Goal: Task Accomplishment & Management: Use online tool/utility

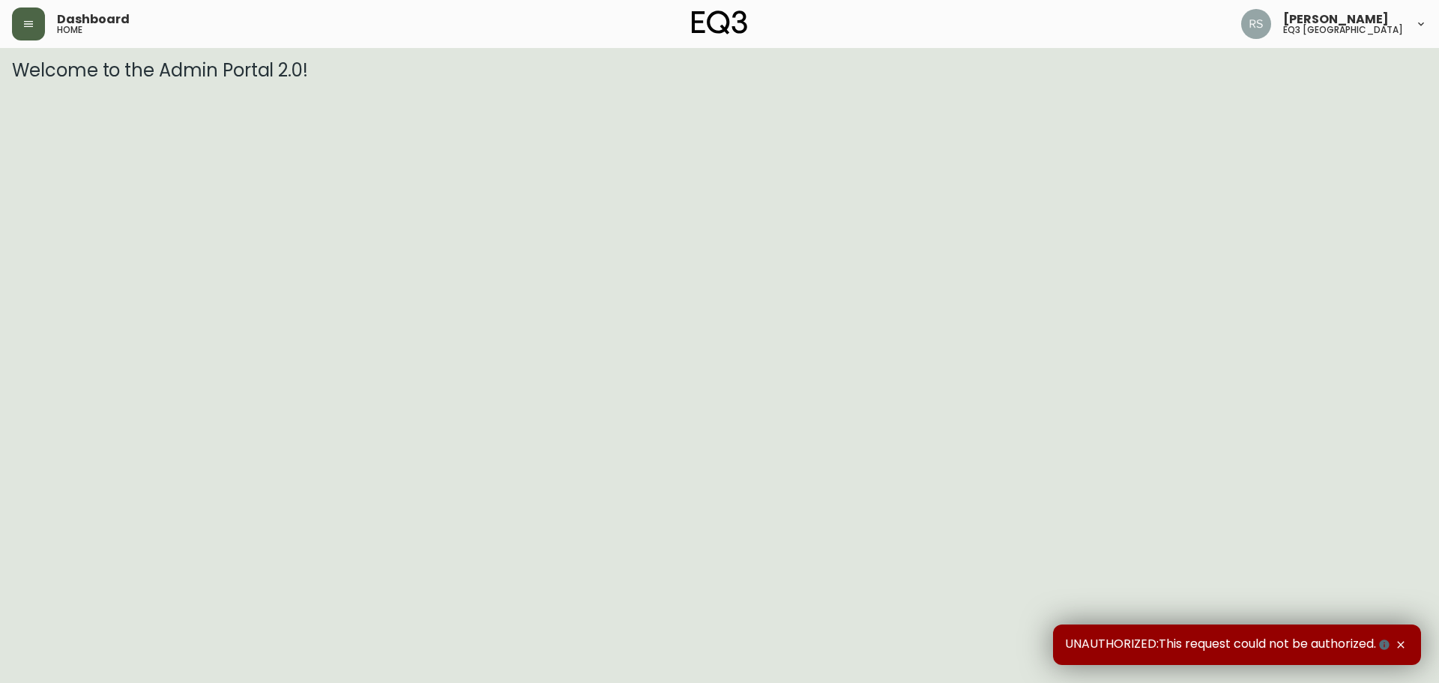
click at [36, 34] on button "button" at bounding box center [28, 23] width 33 height 33
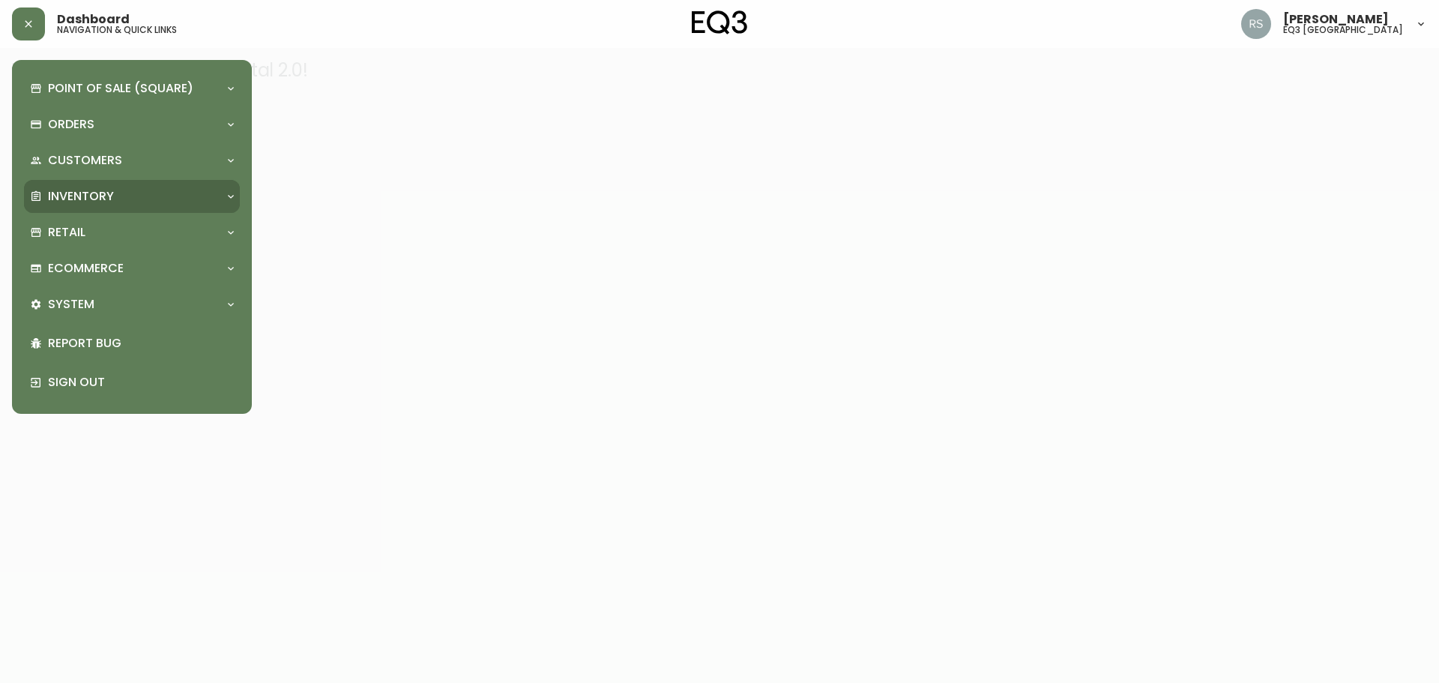
click at [103, 181] on div "Inventory" at bounding box center [132, 196] width 216 height 33
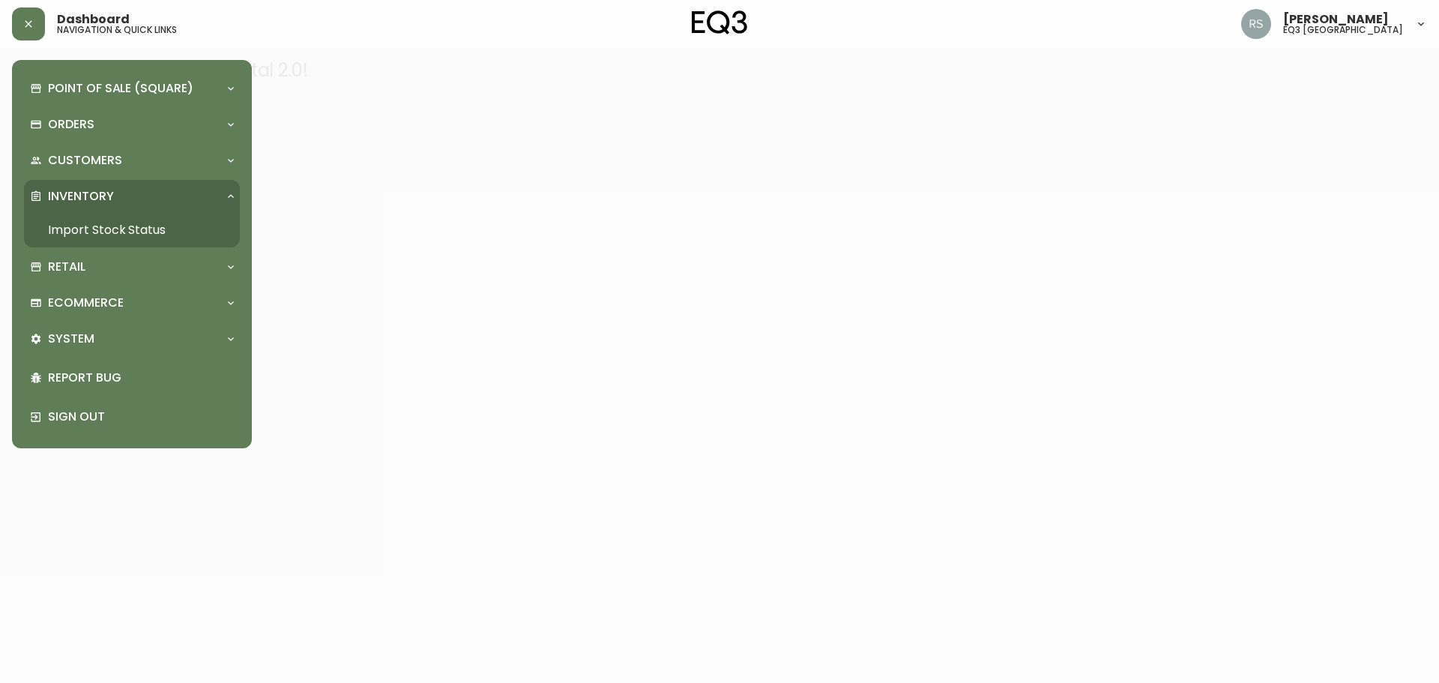
drag, startPoint x: 121, startPoint y: 226, endPoint x: 109, endPoint y: 217, distance: 15.0
click at [121, 226] on link "Import Stock Status" at bounding box center [132, 230] width 216 height 34
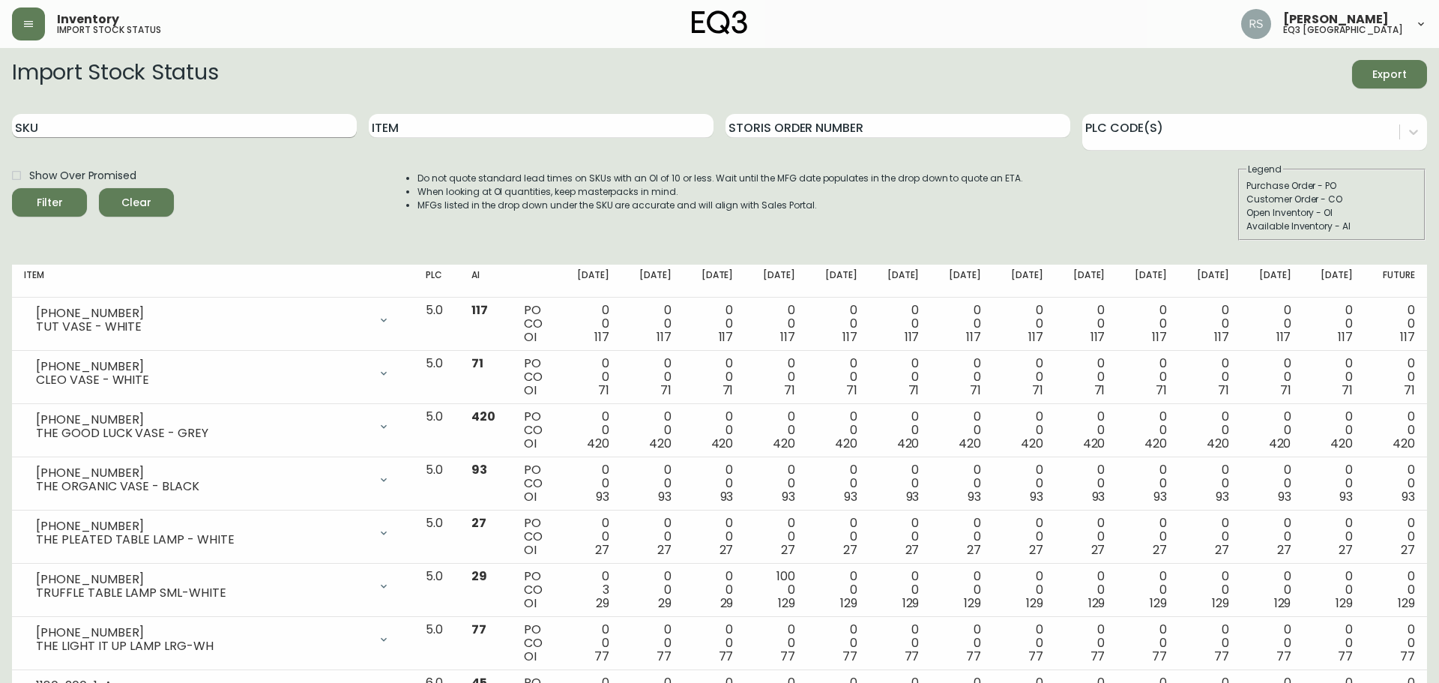
click at [100, 121] on input "SKU" at bounding box center [184, 126] width 345 height 24
click at [92, 121] on input "SKU" at bounding box center [183, 126] width 342 height 24
click at [111, 132] on input "SKU" at bounding box center [183, 126] width 342 height 24
paste input "3020-982-40-B"
type input "3020-982-40-B"
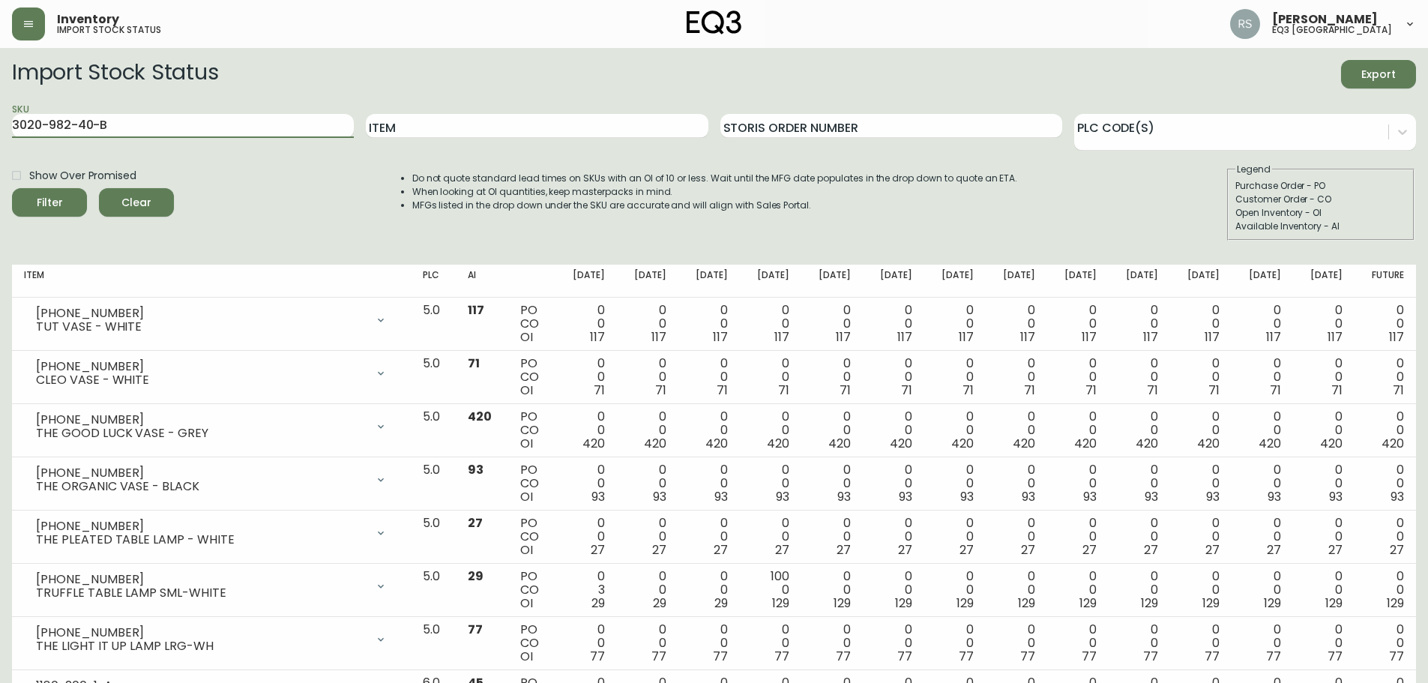
click at [12, 188] on button "Filter" at bounding box center [49, 202] width 75 height 28
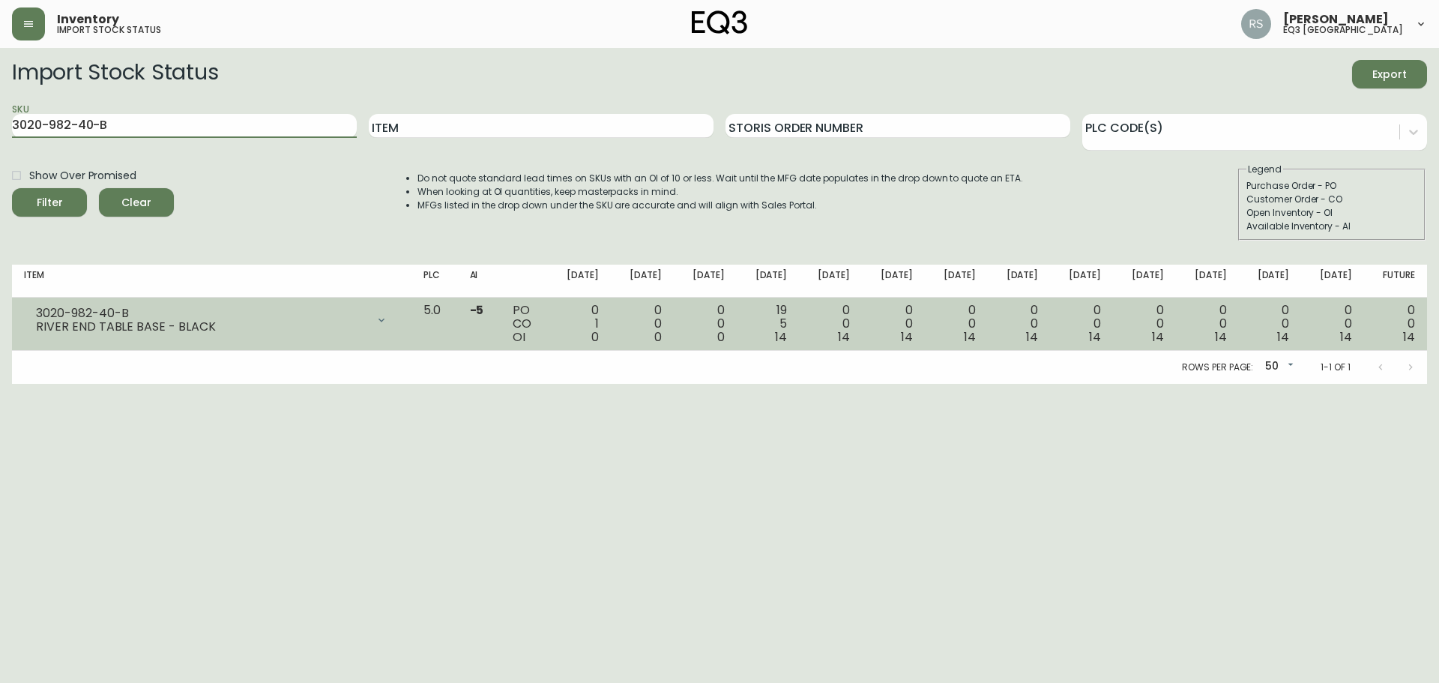
click at [397, 328] on div at bounding box center [382, 320] width 30 height 30
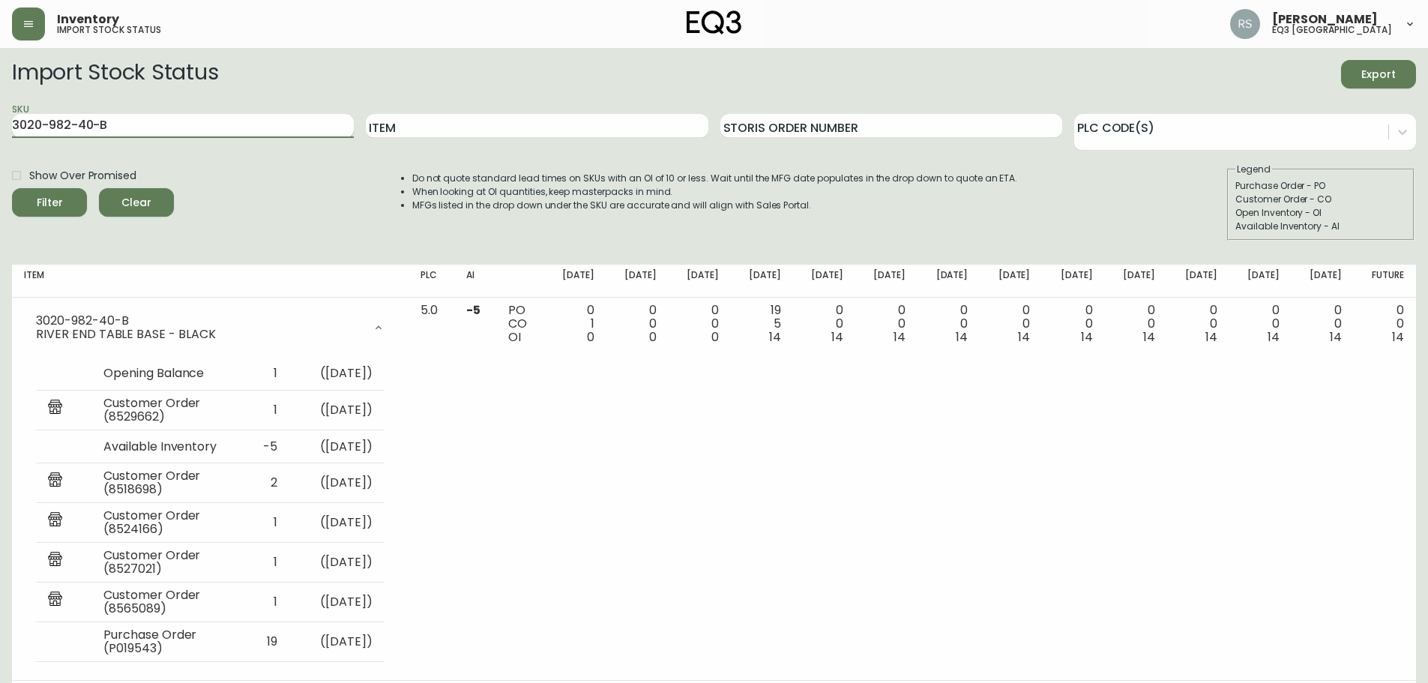
click at [177, 121] on input "3020-982-40-B" at bounding box center [183, 126] width 342 height 24
click at [32, 37] on button "button" at bounding box center [28, 23] width 33 height 33
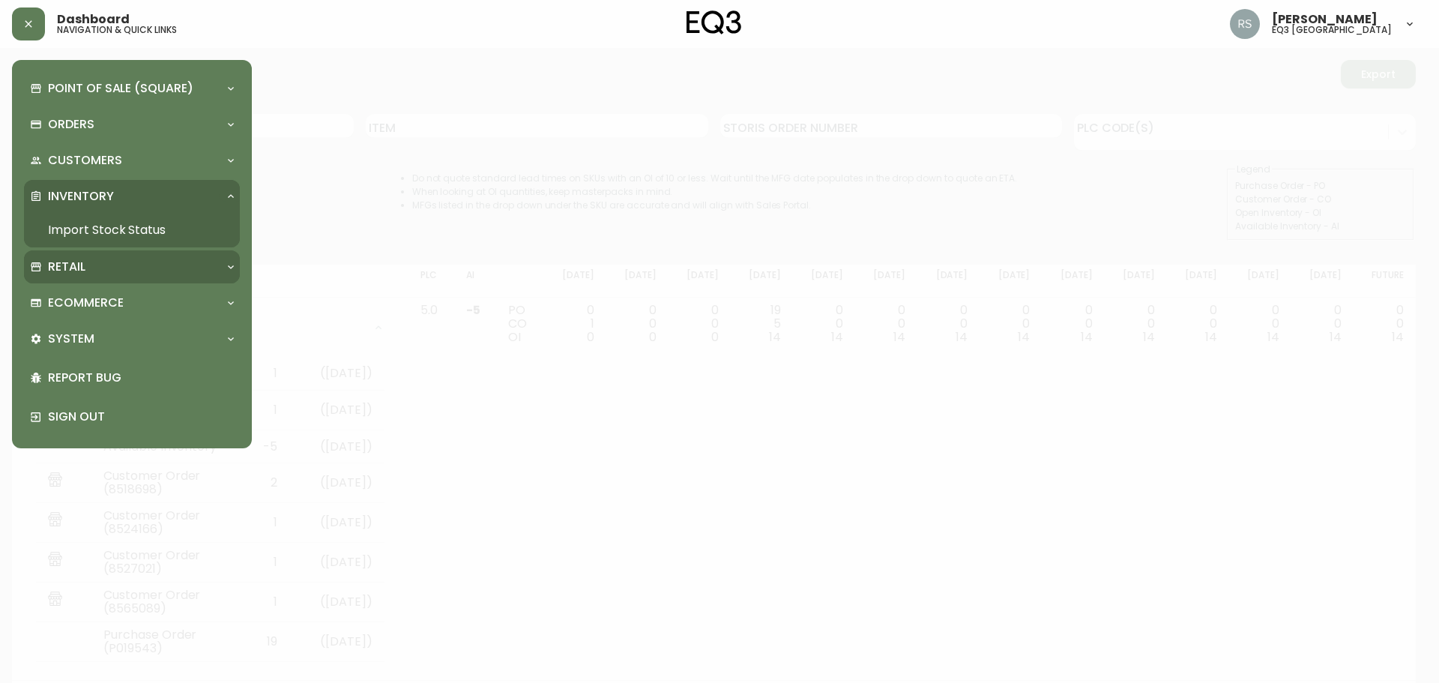
click at [120, 268] on div "Retail" at bounding box center [124, 267] width 189 height 16
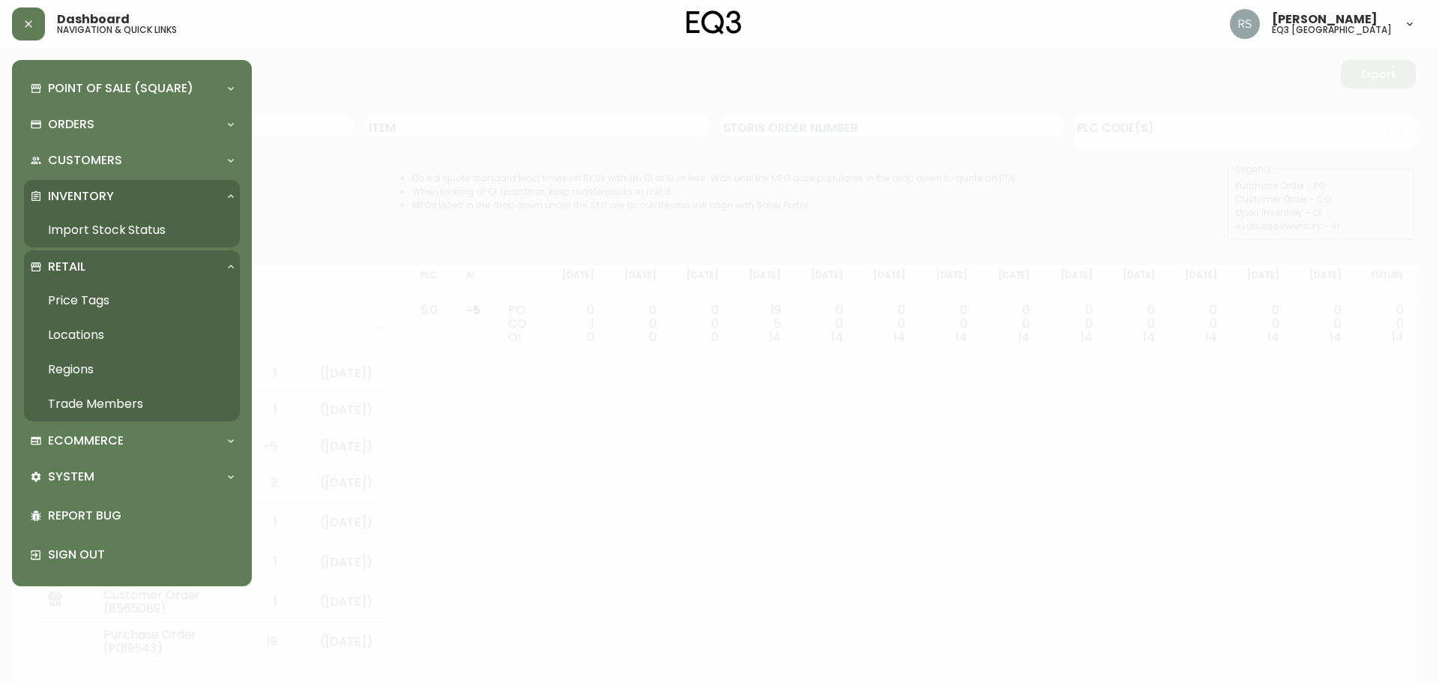
click at [98, 289] on link "Price Tags" at bounding box center [132, 300] width 216 height 34
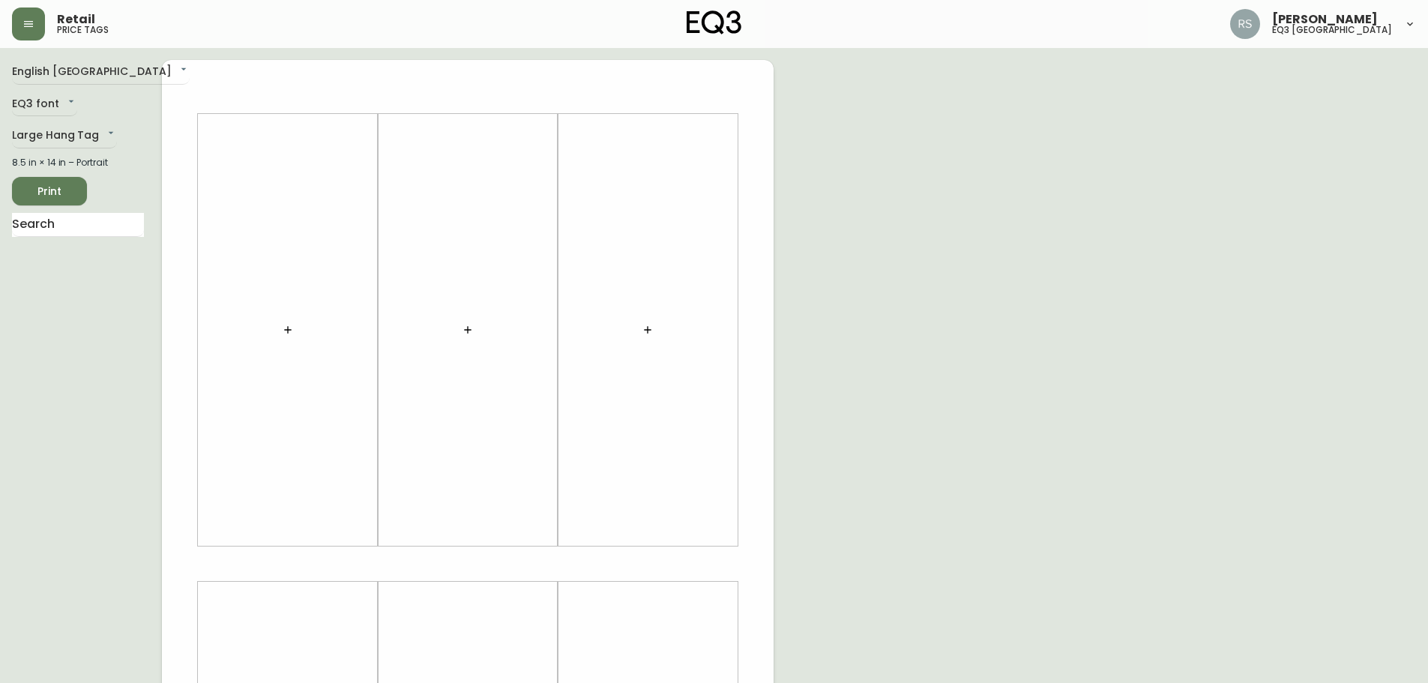
click at [284, 334] on icon "button" at bounding box center [288, 330] width 12 height 12
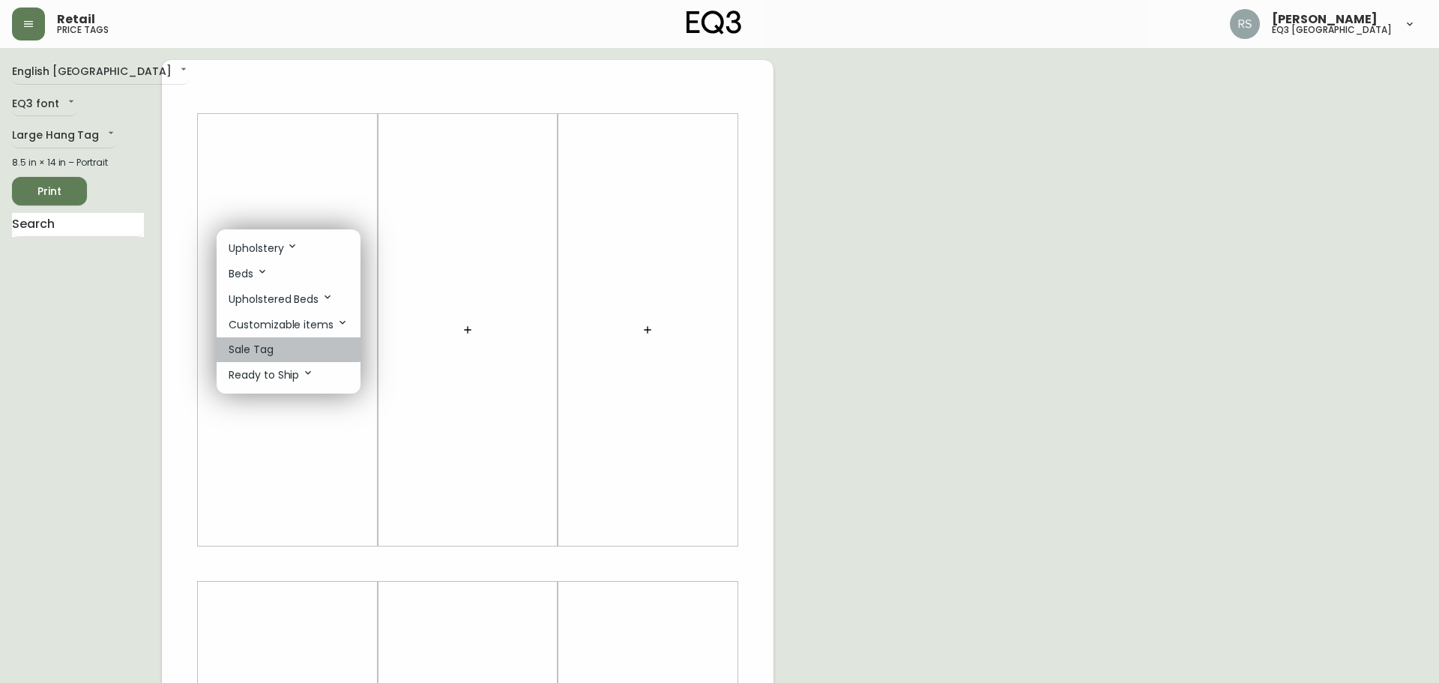
click at [286, 342] on li "Sale Tag" at bounding box center [289, 349] width 144 height 25
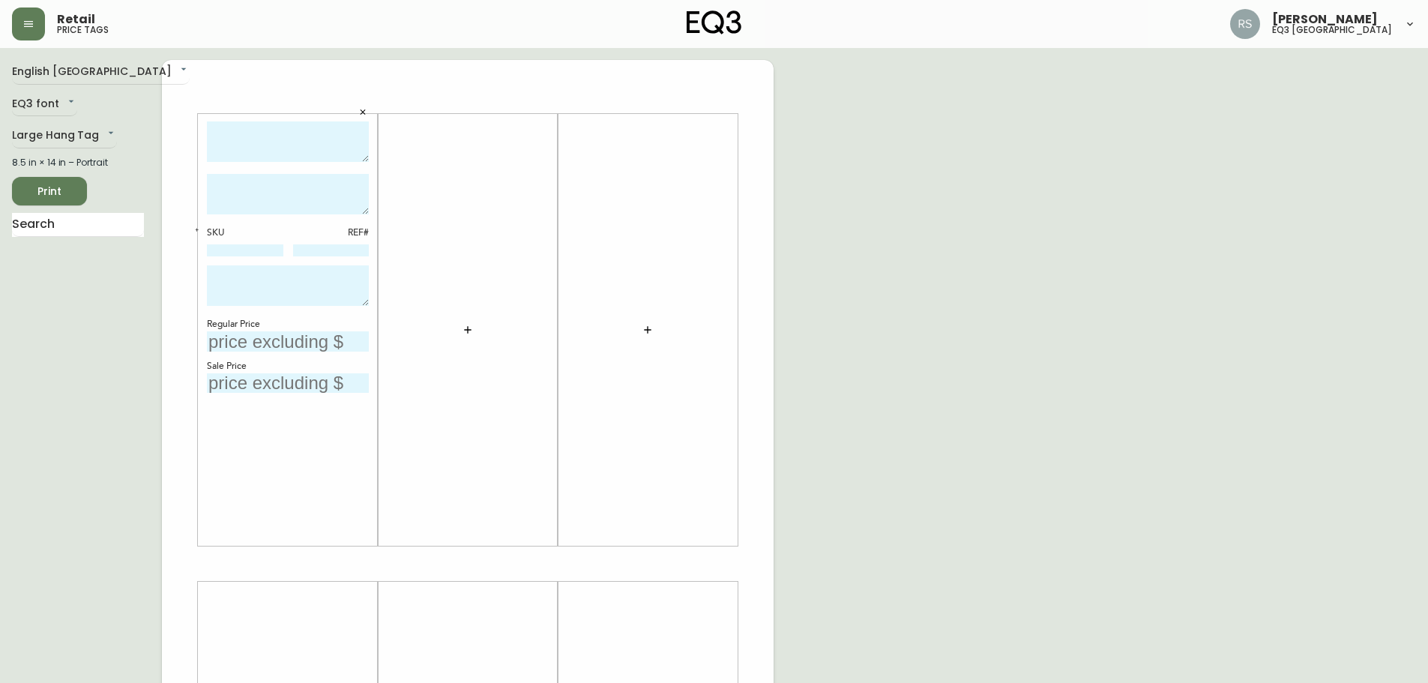
click at [467, 325] on icon "button" at bounding box center [468, 330] width 12 height 12
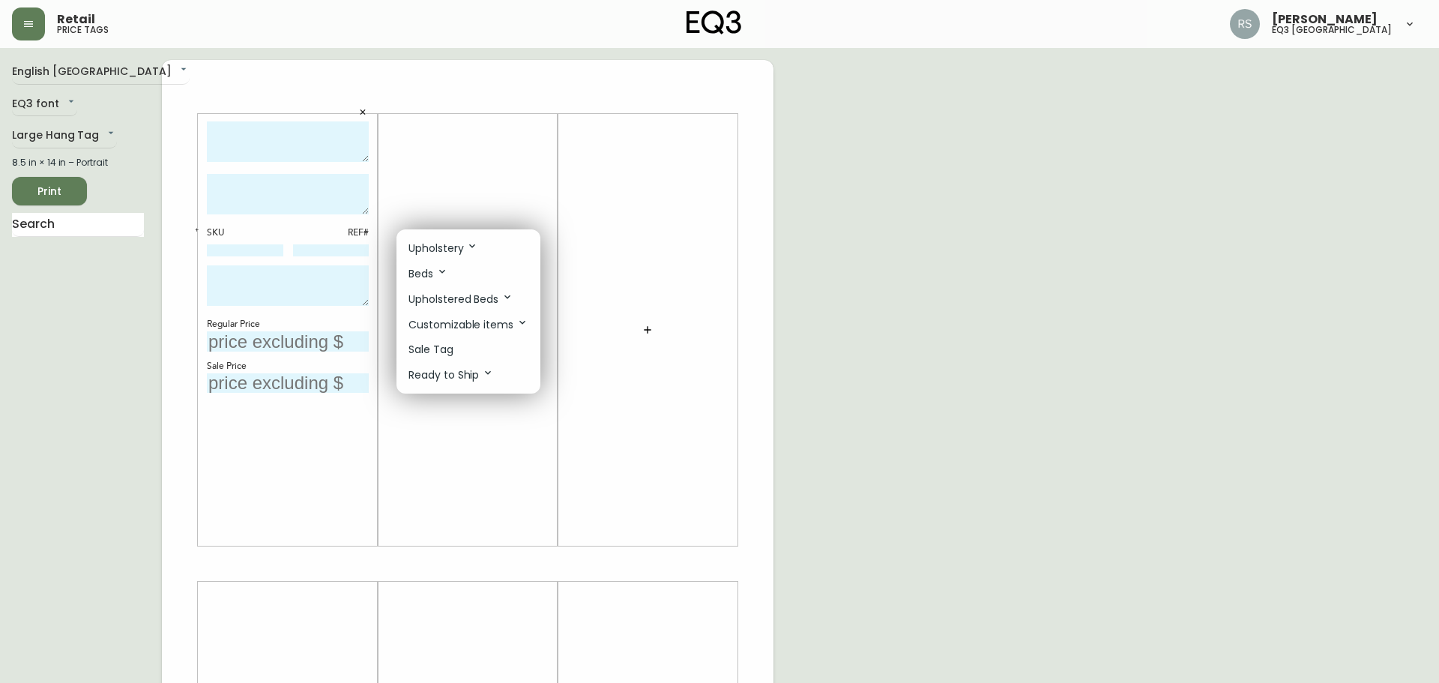
click at [469, 343] on li "Sale Tag" at bounding box center [469, 349] width 144 height 25
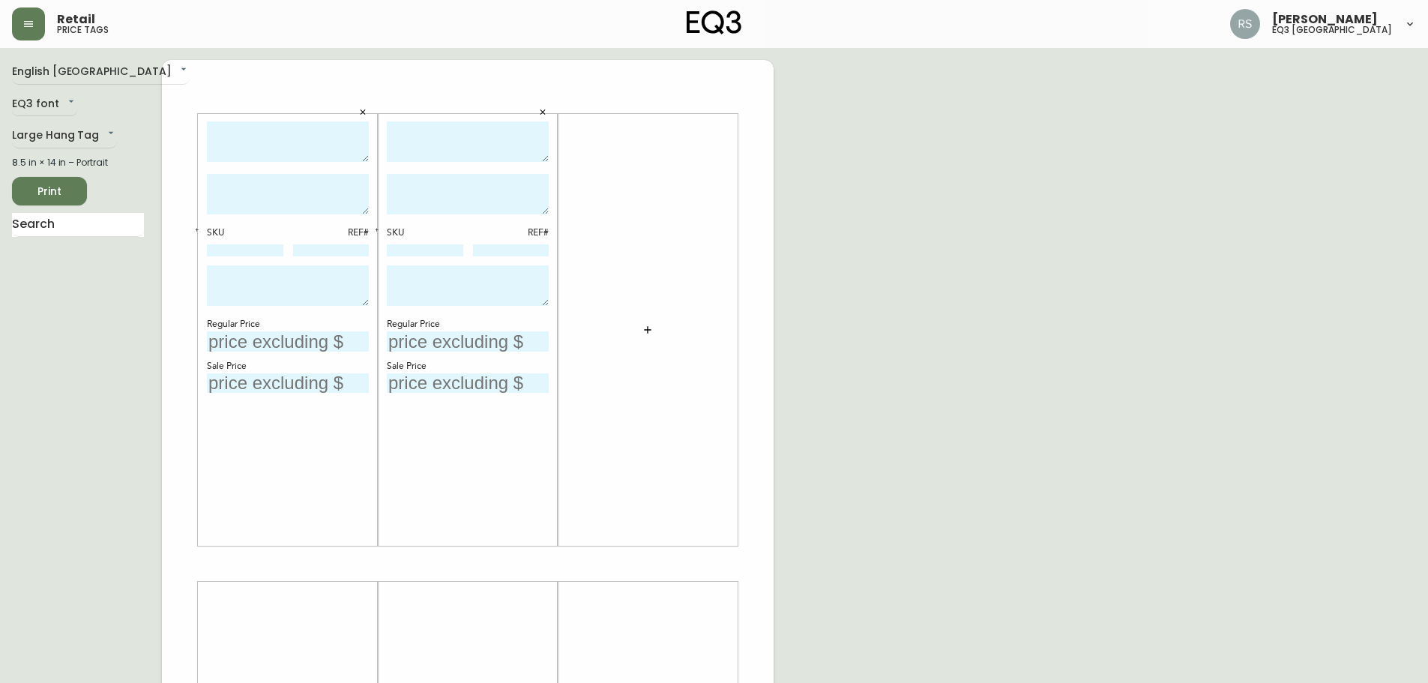
click at [313, 154] on textarea at bounding box center [288, 141] width 162 height 41
paste textarea "Marcel Open Shelf Floating Nightstand"
type textarea "Marcel Open Shelf Floating Nightstand"
click at [411, 147] on textarea at bounding box center [468, 141] width 162 height 41
paste textarea "Marcel Open Shelf Floating Nightstand"
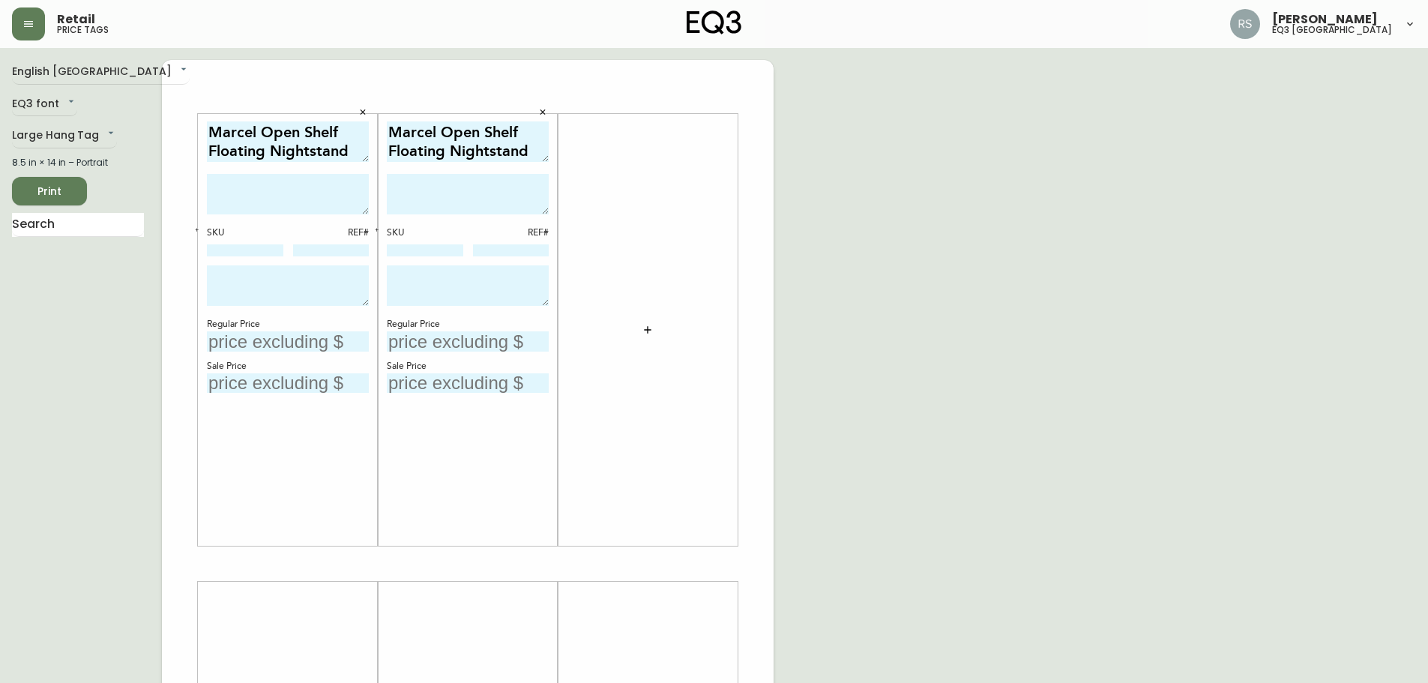
type textarea "Marcel Open Shelf Floating Nightstand"
click at [304, 200] on textarea at bounding box center [288, 194] width 162 height 40
paste textarea "Warm walnut and easy storage for any room in your home that doesn’t take up muc…"
type textarea "Warm walnut and easy storage for any room in your home that doesn’t take up muc…"
click at [490, 202] on textarea at bounding box center [468, 194] width 162 height 40
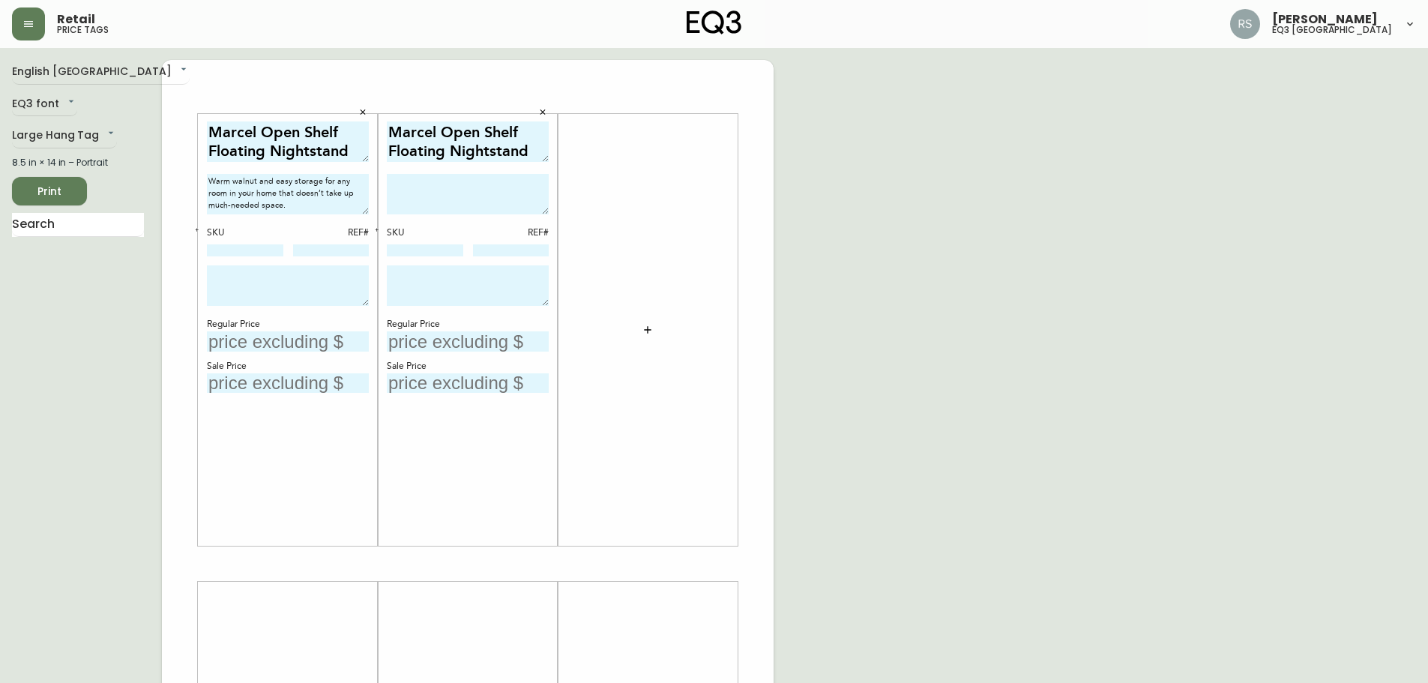
paste textarea "Warm walnut and easy storage for any room in your home that doesn’t take up muc…"
type textarea "Warm walnut and easy storage for any room in your home that doesn’t take up muc…"
click at [320, 208] on textarea "Warm walnut and easy storage for any room in your home that doesn’t take up muc…" at bounding box center [288, 194] width 162 height 40
paste textarea "Maximum weight 20lbs Maximum wall mounting height 22 inches"
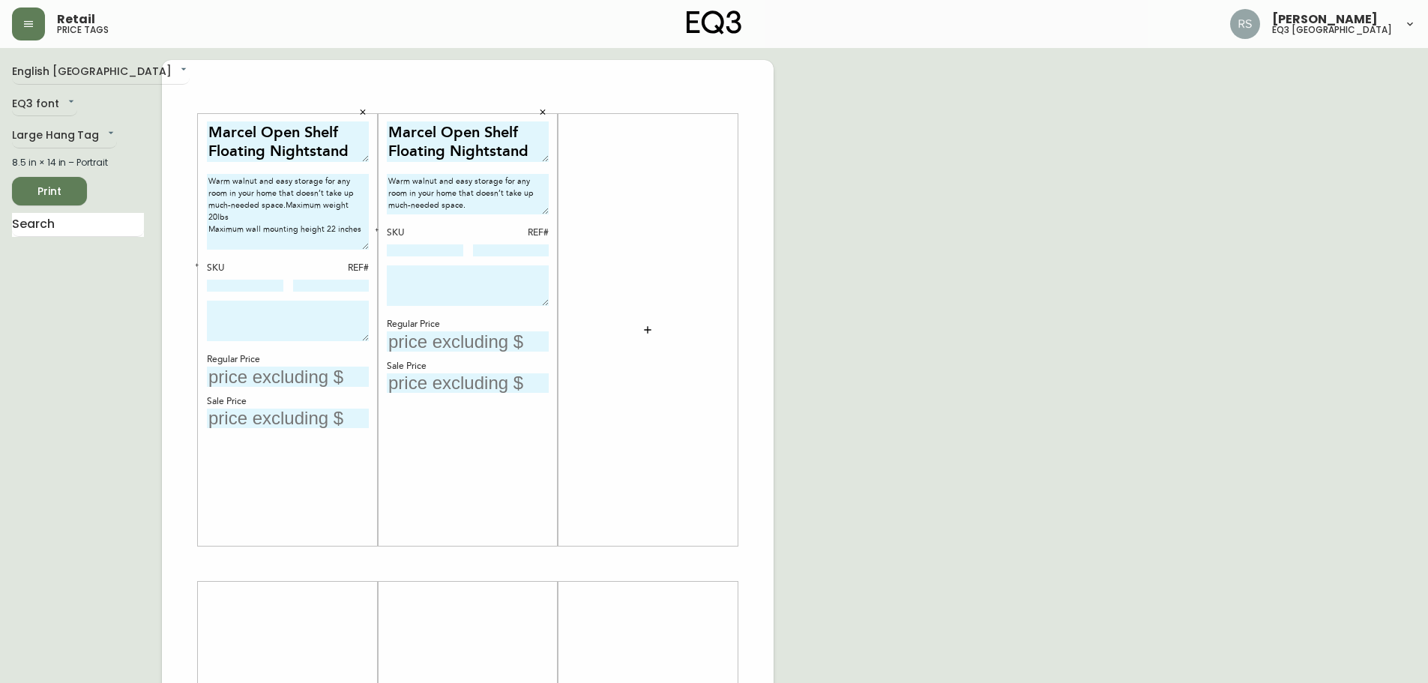
drag, startPoint x: 367, startPoint y: 213, endPoint x: 376, endPoint y: 248, distance: 36.4
click at [376, 248] on div "Marcel Open Shelf Floating Nightstand Warm walnut and easy storage for any room…" at bounding box center [288, 330] width 180 height 432
drag, startPoint x: 546, startPoint y: 214, endPoint x: 533, endPoint y: 256, distance: 43.9
click at [533, 256] on div "Marcel Open Shelf Floating Nightstand Warm walnut and easy storage for any room…" at bounding box center [468, 330] width 162 height 418
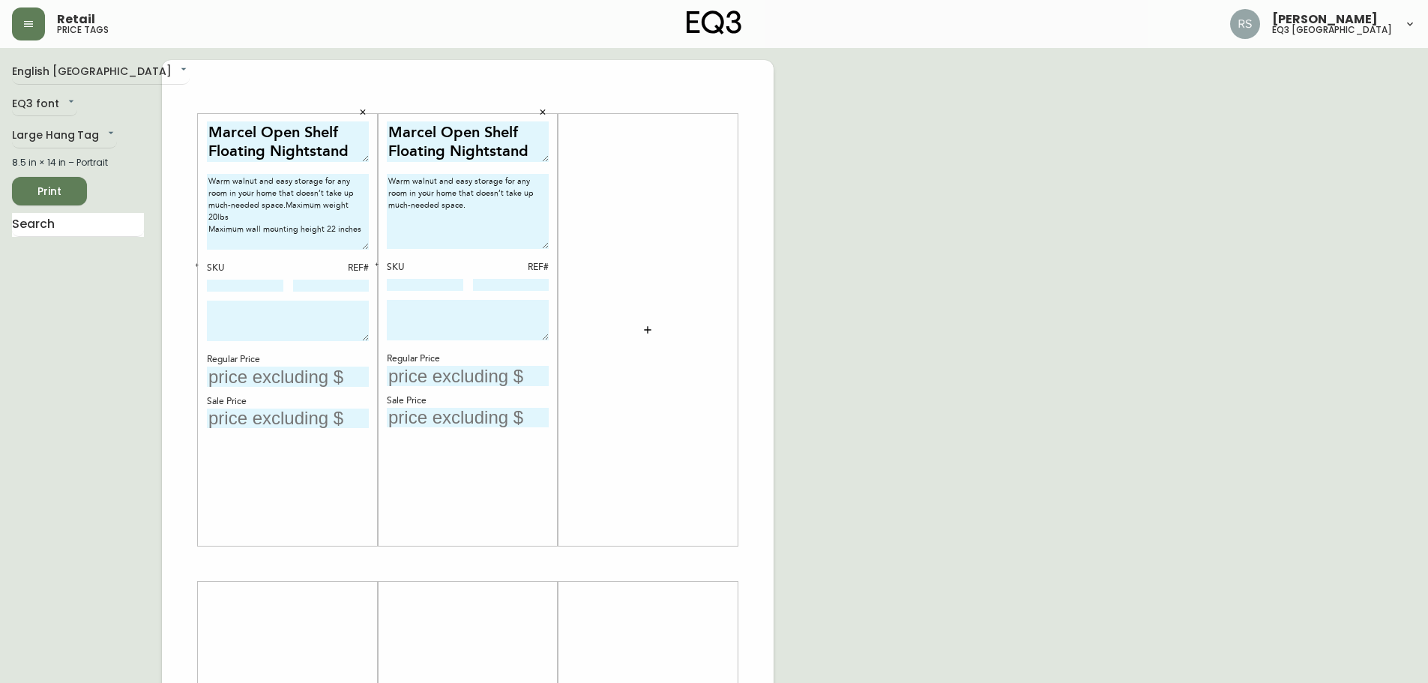
drag, startPoint x: 546, startPoint y: 213, endPoint x: 538, endPoint y: 247, distance: 35.5
click at [538, 247] on textarea "Warm walnut and easy storage for any room in your home that doesn’t take up muc…" at bounding box center [468, 211] width 162 height 75
click at [262, 205] on textarea "Warm walnut and easy storage for any room in your home that doesn’t take up muc…" at bounding box center [288, 212] width 162 height 76
click at [355, 204] on textarea "Warm walnut and easy storage for any room in your home that doesn’t take up muc…" at bounding box center [288, 212] width 162 height 76
click at [363, 219] on textarea "Warm walnut and easy storage for any room in your home that doesn’t take up muc…" at bounding box center [288, 212] width 162 height 76
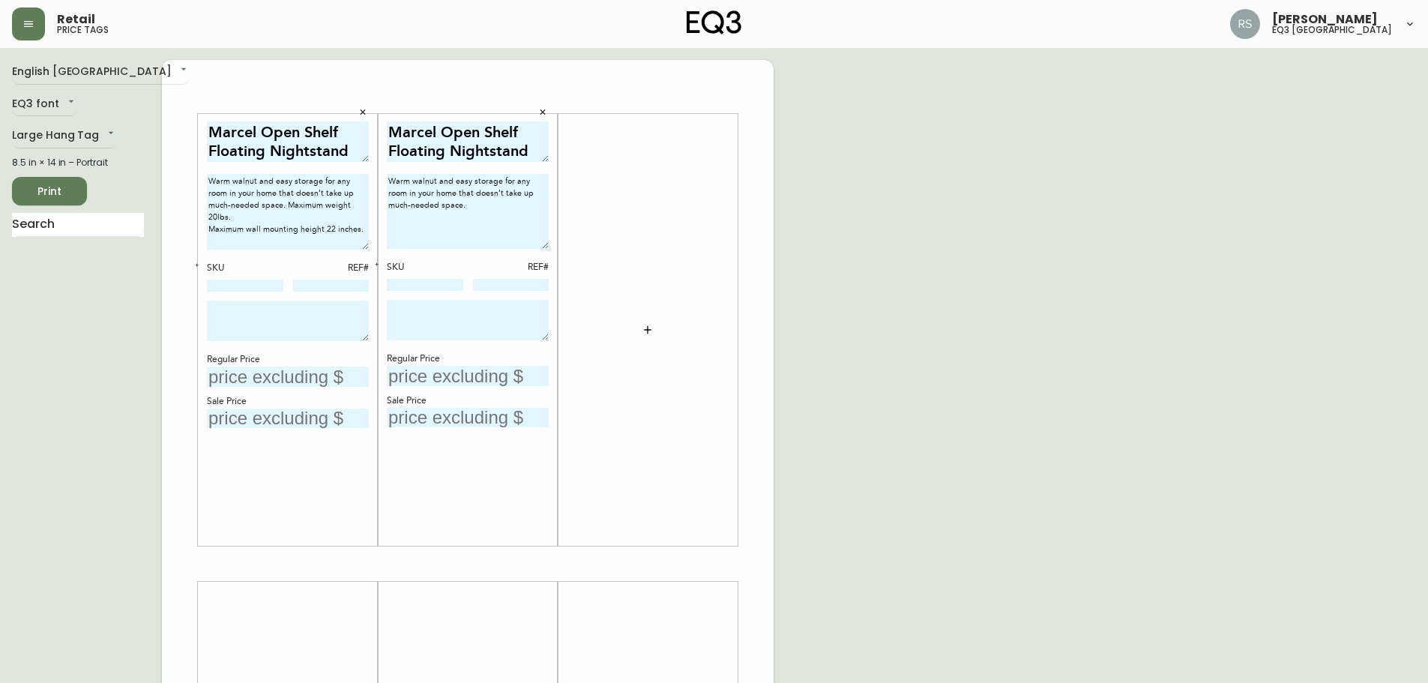
type textarea "Warm walnut and easy storage for any room in your home that doesn’t take up muc…"
click at [511, 222] on textarea "Warm walnut and easy storage for any room in your home that doesn’t take up muc…" at bounding box center [468, 211] width 162 height 75
paste textarea "Maximum weight 20lbs Maximum wall mounting height 22 inches"
click at [532, 206] on textarea "Warm walnut and easy storage for any room in your home that doesn’t take up muc…" at bounding box center [468, 211] width 162 height 75
click at [522, 238] on textarea "Warm walnut and easy storage for any room in your home that doesn’t take up muc…" at bounding box center [468, 211] width 162 height 75
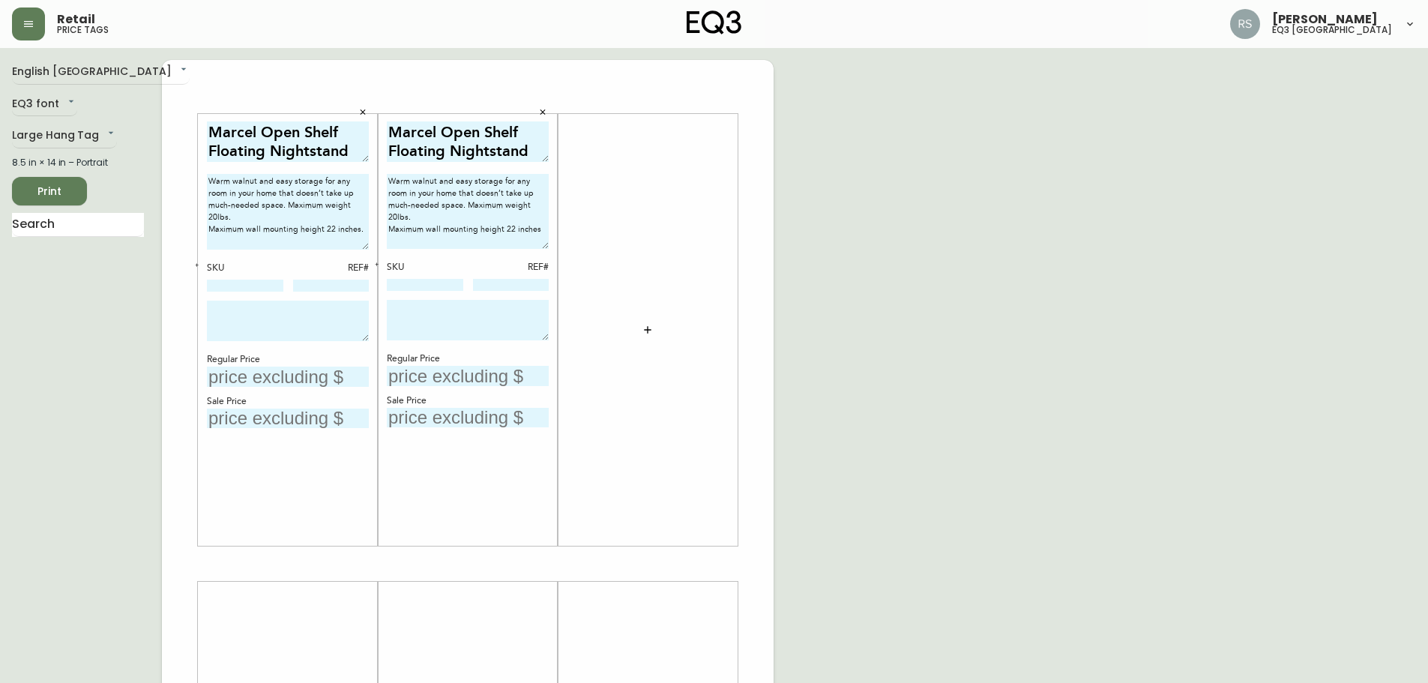
click at [541, 219] on textarea "Warm walnut and easy storage for any room in your home that doesn’t take up muc…" at bounding box center [468, 211] width 162 height 75
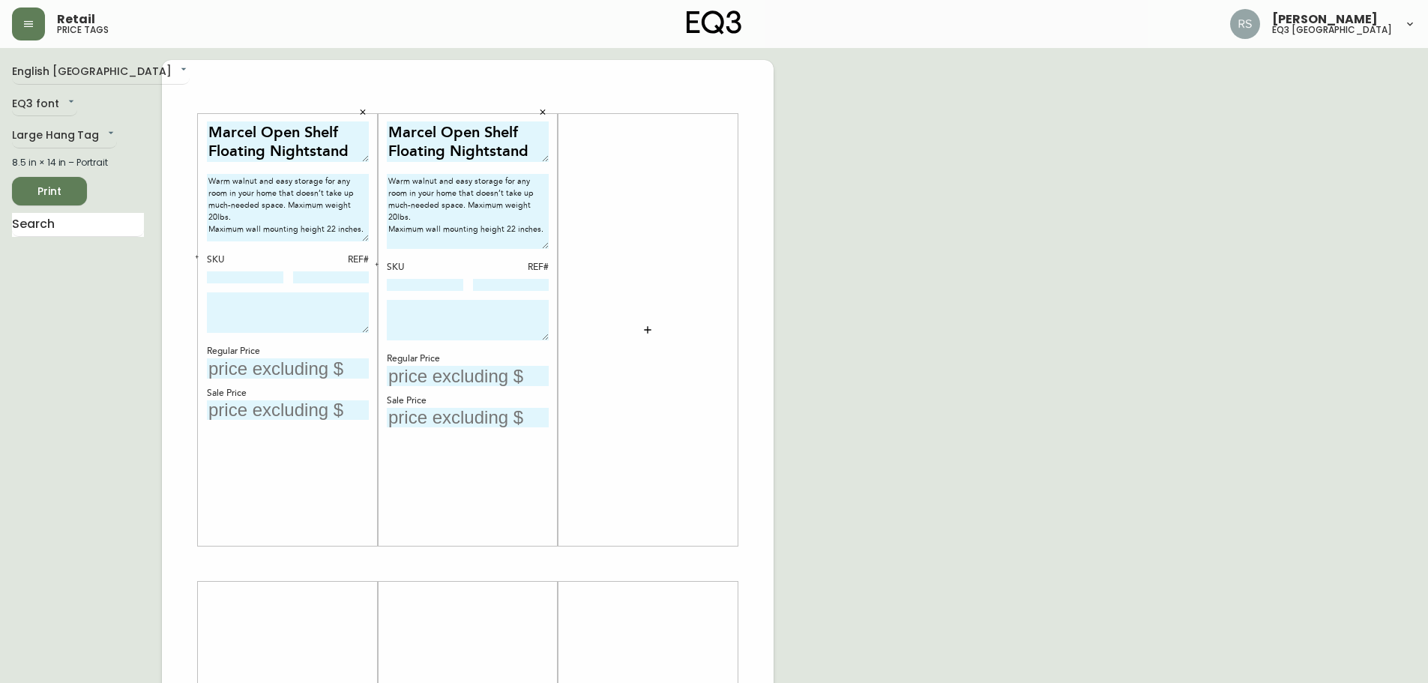
drag, startPoint x: 366, startPoint y: 249, endPoint x: 367, endPoint y: 241, distance: 8.3
click at [367, 241] on textarea "Warm walnut and easy storage for any room in your home that doesn’t take up muc…" at bounding box center [288, 207] width 162 height 67
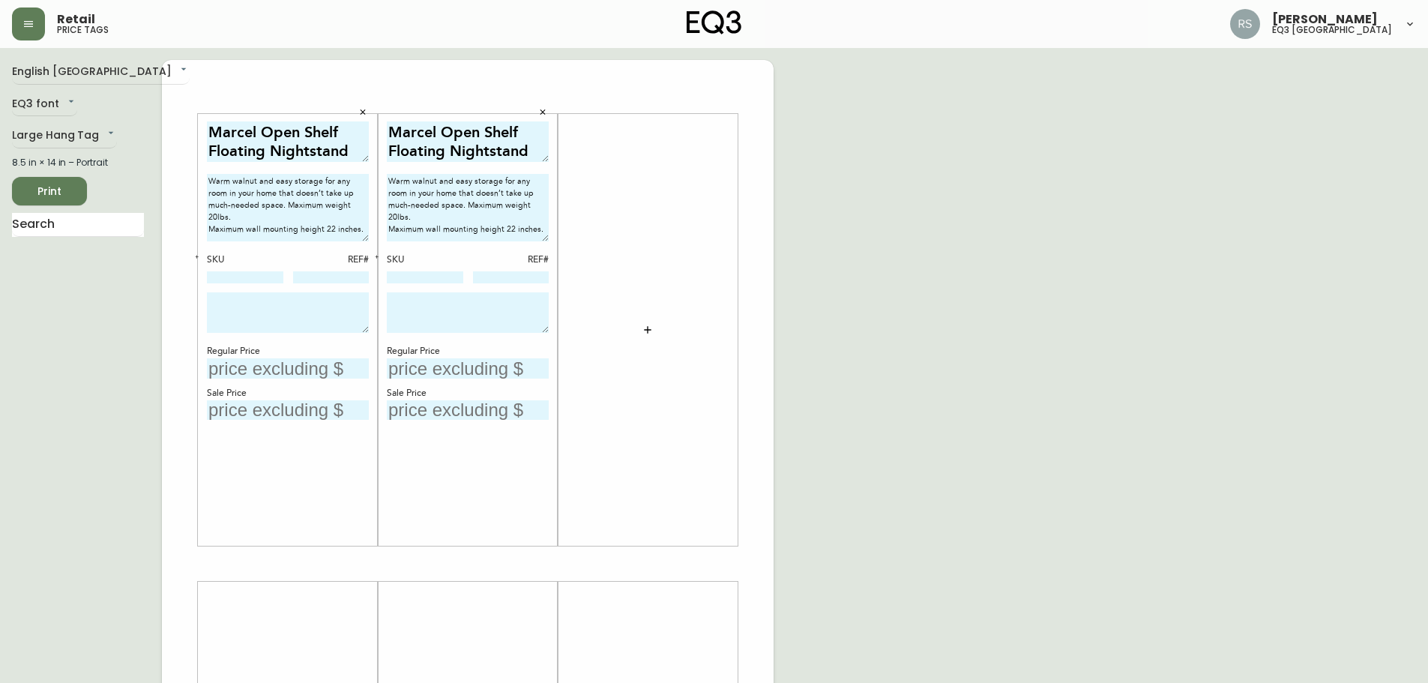
click at [543, 241] on textarea "Warm walnut and easy storage for any room in your home that doesn’t take up muc…" at bounding box center [468, 207] width 162 height 67
type textarea "Warm walnut and easy storage for any room in your home that doesn’t take up muc…"
click at [1078, 285] on div "English [GEOGRAPHIC_DATA] en_CA EQ3 font EQ3 Large Hang Tag large 8.5 in × 14 i…" at bounding box center [714, 564] width 1404 height 1008
click at [256, 280] on input at bounding box center [245, 277] width 76 height 12
paste input "[PHONE_NUMBER]"
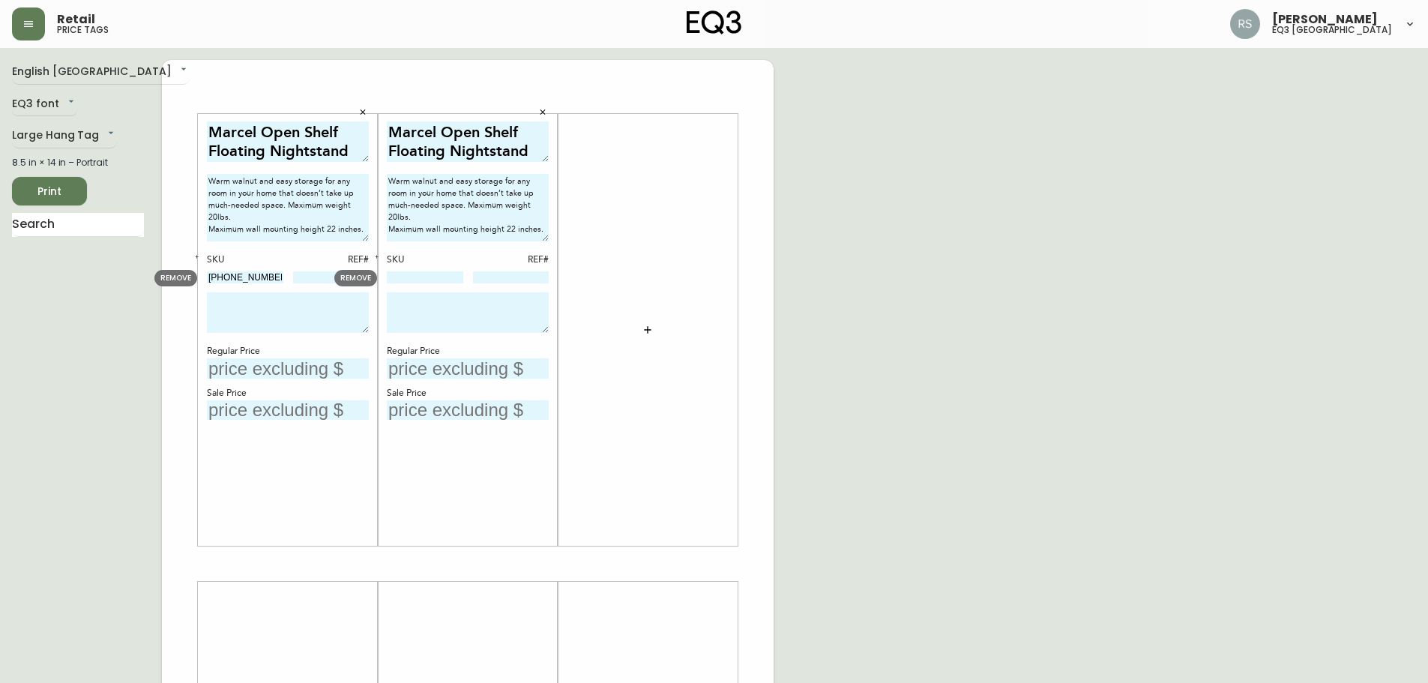
type input "[PHONE_NUMBER]"
click at [427, 280] on input at bounding box center [425, 277] width 76 height 12
paste input "[PHONE_NUMBER]"
type input "[PHONE_NUMBER]"
click at [321, 279] on input at bounding box center [331, 277] width 76 height 12
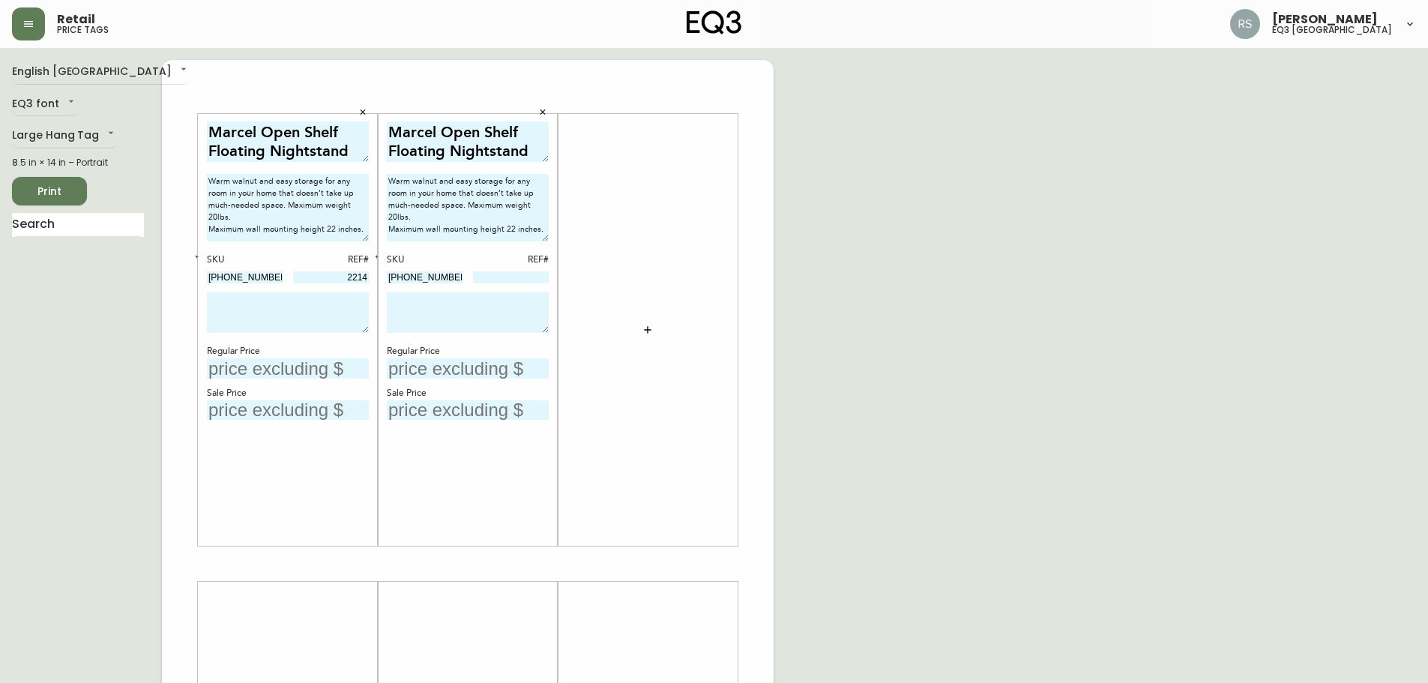
type input "2214"
click at [509, 277] on input at bounding box center [511, 277] width 76 height 12
type input "2215"
click at [1171, 331] on div "English [GEOGRAPHIC_DATA] en_CA EQ3 font EQ3 Large Hang Tag large 8.5 in × 14 i…" at bounding box center [714, 564] width 1404 height 1008
click at [297, 312] on textarea at bounding box center [288, 312] width 162 height 40
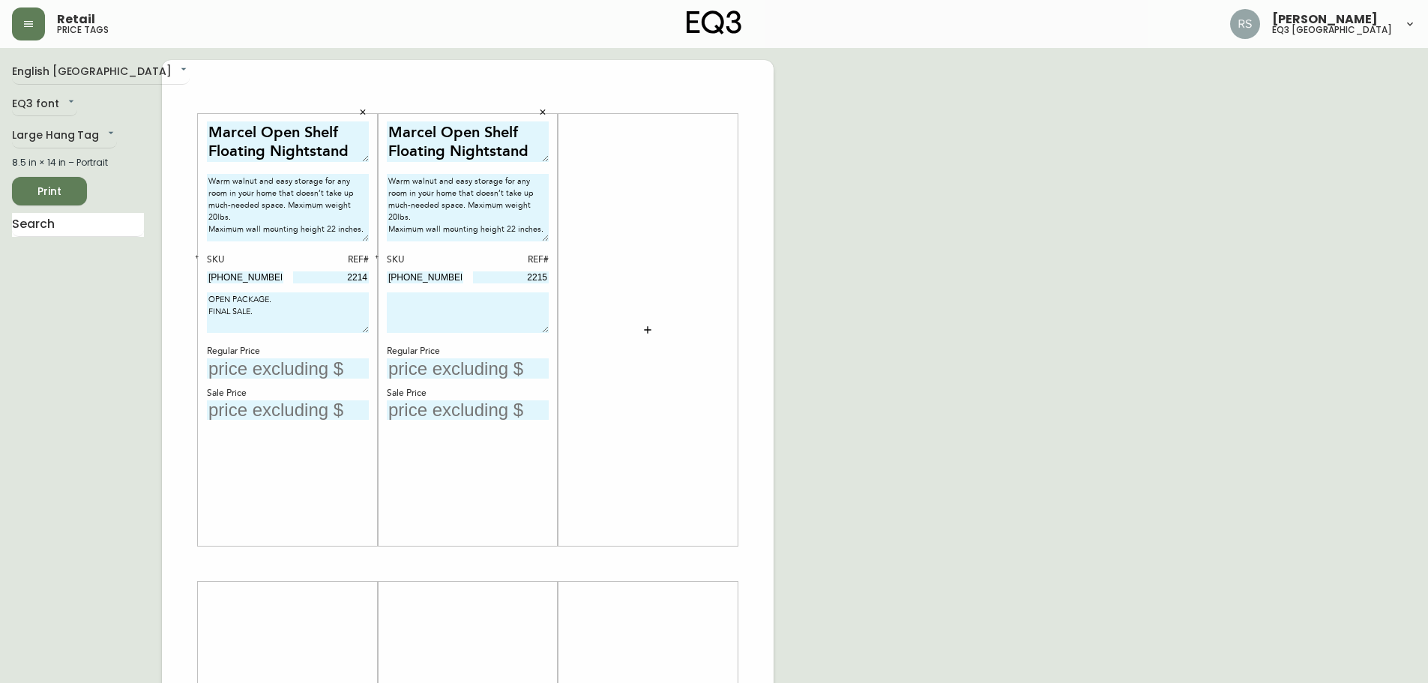
drag, startPoint x: 293, startPoint y: 322, endPoint x: 162, endPoint y: 293, distance: 134.3
click at [162, 293] on div "Marcel Open Shelf Floating Nightstand Warm walnut and easy storage for any room…" at bounding box center [468, 564] width 612 height 1008
type textarea "OPEN PACKAGE. FINAL SALE."
click at [393, 310] on textarea at bounding box center [468, 312] width 162 height 40
paste textarea "OPEN PACKAGE. FINAL SALE."
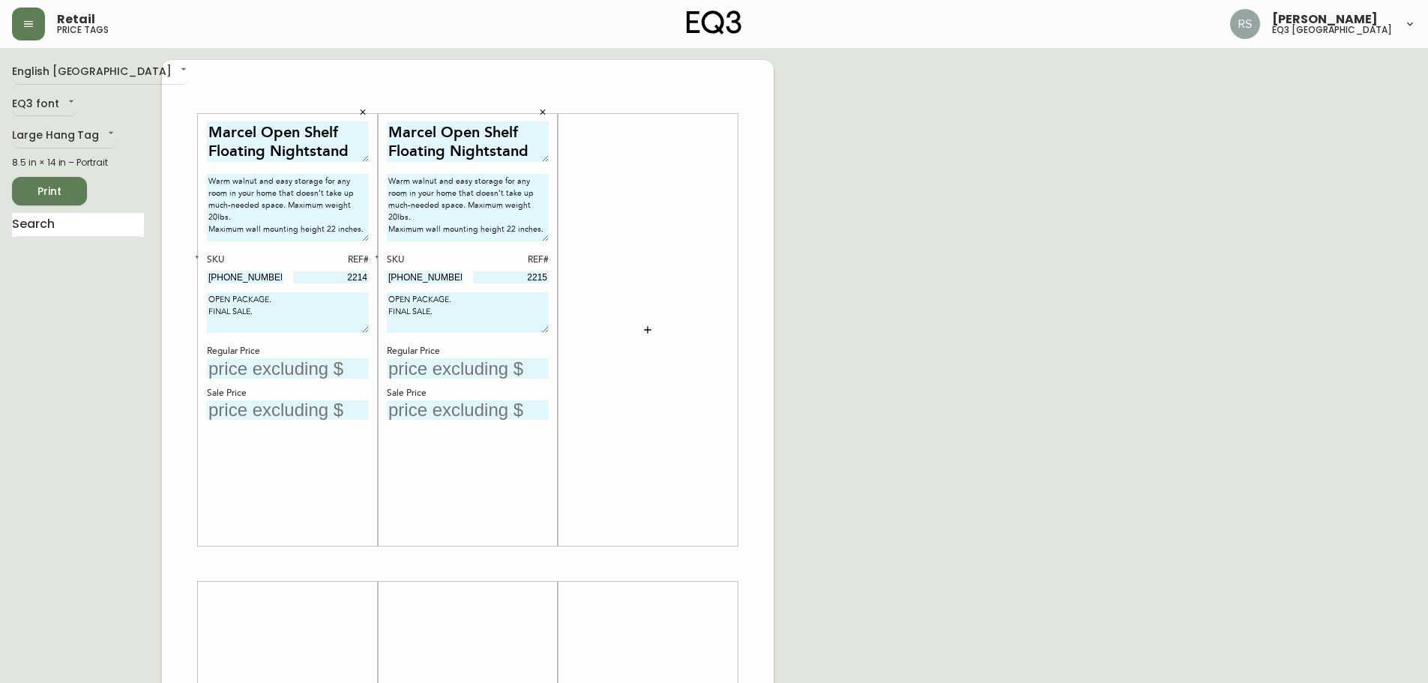
type textarea "OPEN PACKAGE. FINAL SALE."
click at [290, 318] on textarea "OPEN PACKAGE. FINAL SALE." at bounding box center [288, 312] width 162 height 40
click at [292, 327] on textarea "OPEN PACKAGE. FINAL SALE." at bounding box center [288, 312] width 162 height 40
click at [289, 323] on textarea "OPEN PACKAGE. FINAL SALE." at bounding box center [288, 312] width 162 height 40
click at [262, 364] on input "text" at bounding box center [288, 368] width 162 height 20
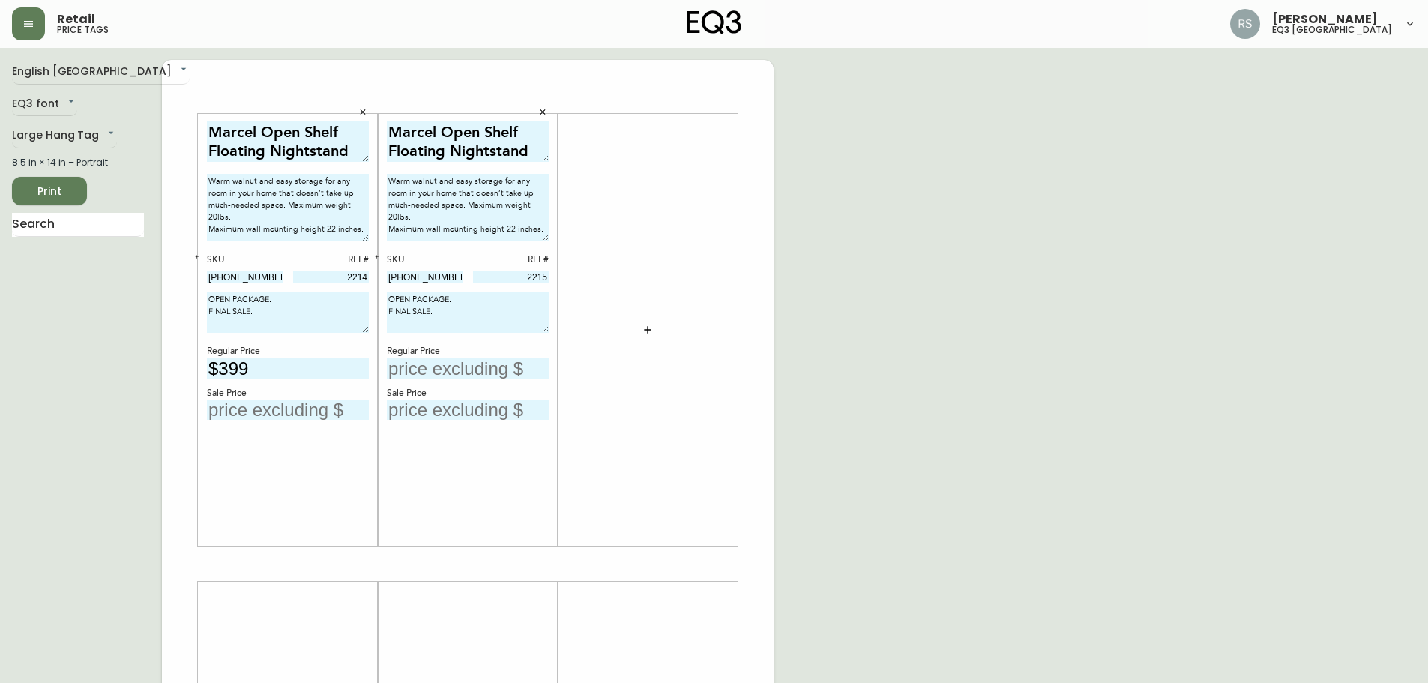
type input "$399"
click at [495, 369] on input "text" at bounding box center [468, 368] width 162 height 20
type input "$399"
click at [277, 415] on input "text" at bounding box center [288, 410] width 162 height 20
type input "$299"
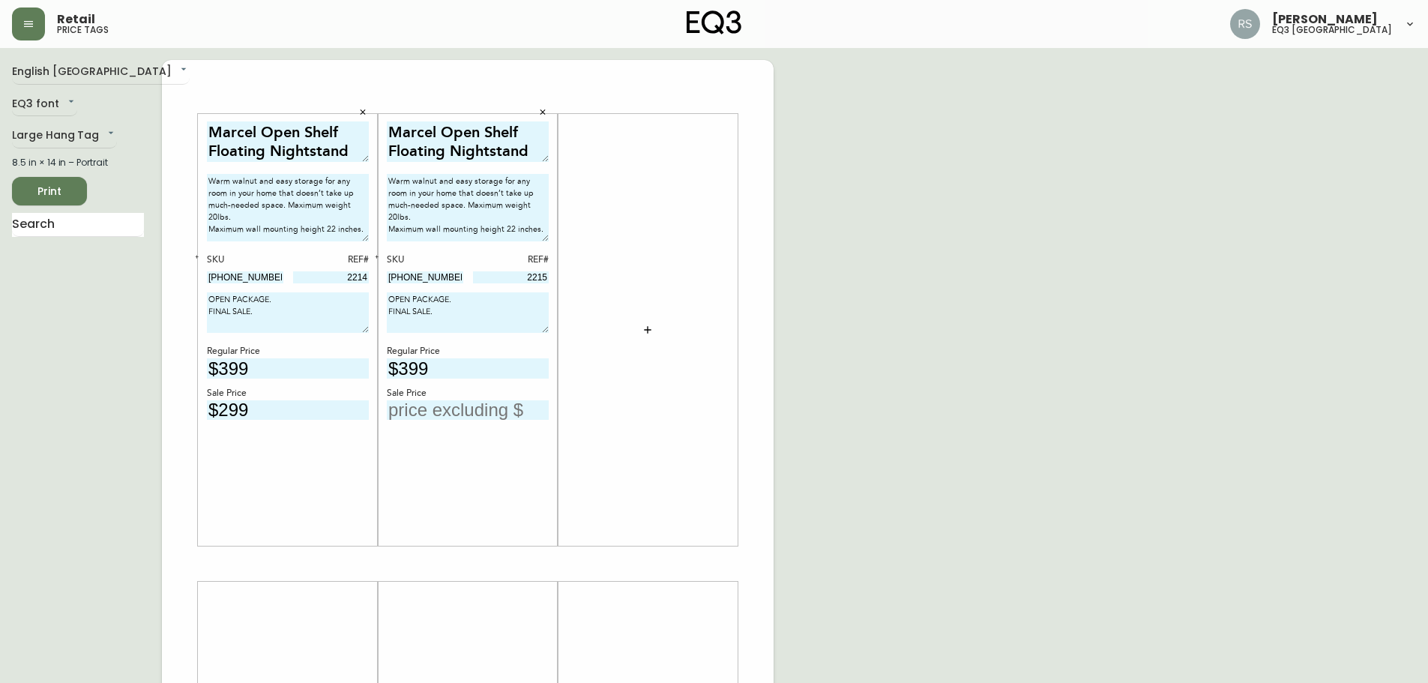
click at [481, 418] on input "text" at bounding box center [468, 410] width 162 height 20
type input "$299"
click at [1134, 519] on div "English [GEOGRAPHIC_DATA] en_CA EQ3 font EQ3 Large Hang Tag large 8.5 in × 14 i…" at bounding box center [714, 564] width 1404 height 1008
click at [367, 161] on textarea "Marcel Open Shelf Floating Nightstand" at bounding box center [288, 143] width 162 height 45
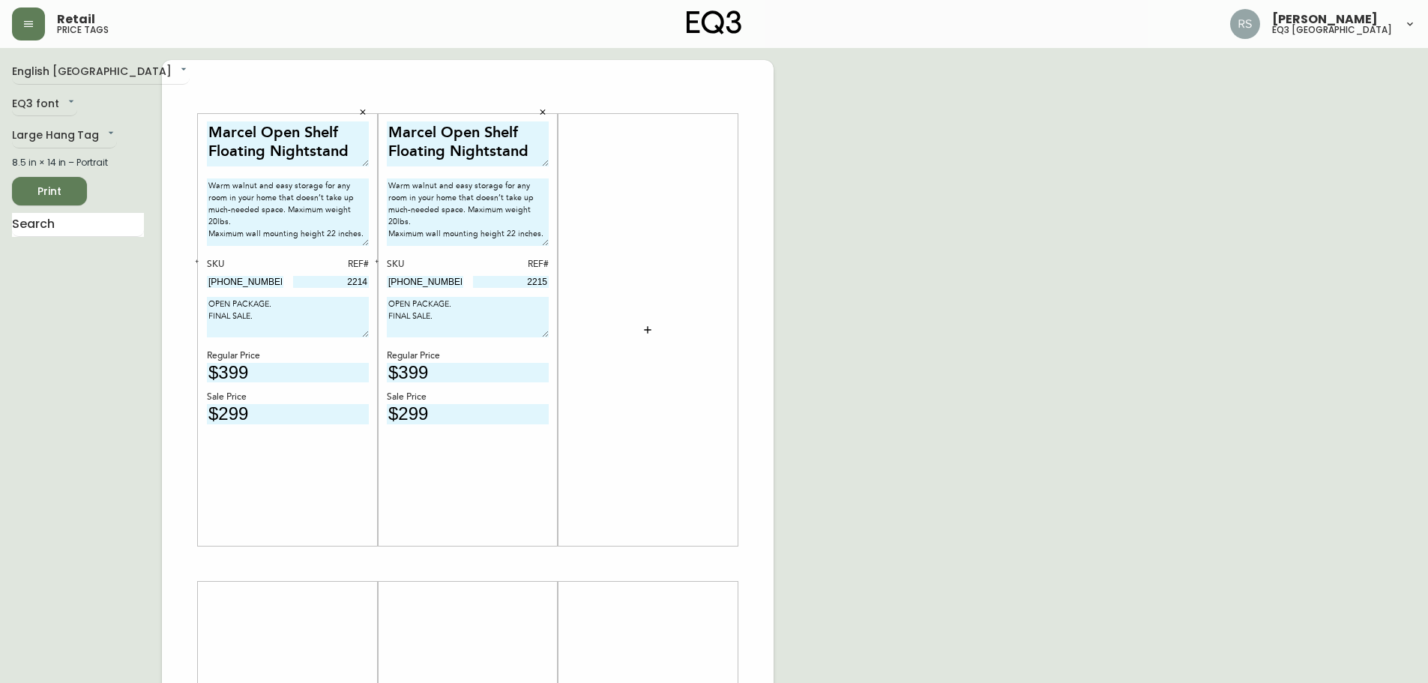
click at [544, 162] on textarea "Marcel Open Shelf Floating Nightstand" at bounding box center [468, 143] width 162 height 45
click at [1055, 228] on div "English [GEOGRAPHIC_DATA] en_CA EQ3 font EQ3 Large Hang Tag large 8.5 in × 14 i…" at bounding box center [714, 564] width 1404 height 1008
click at [652, 331] on icon "button" at bounding box center [648, 330] width 12 height 12
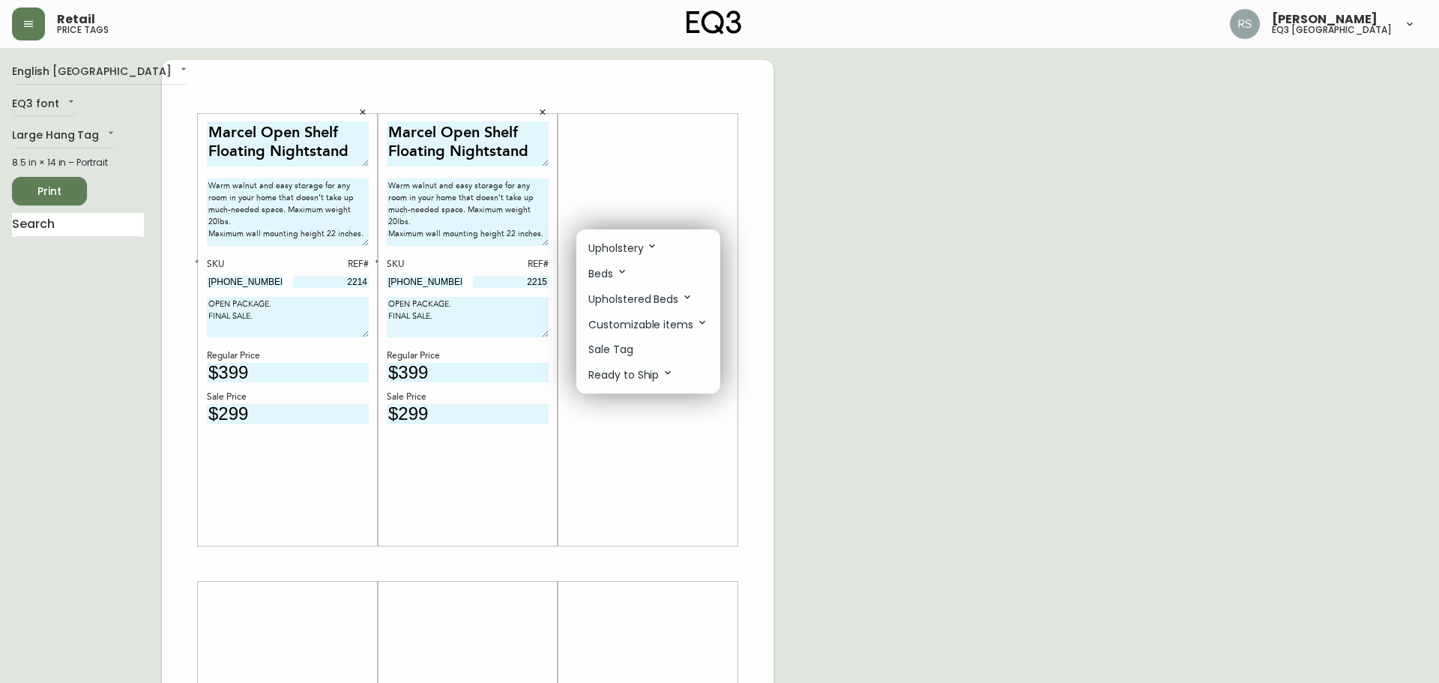
click at [629, 348] on p "Sale Tag" at bounding box center [611, 350] width 45 height 16
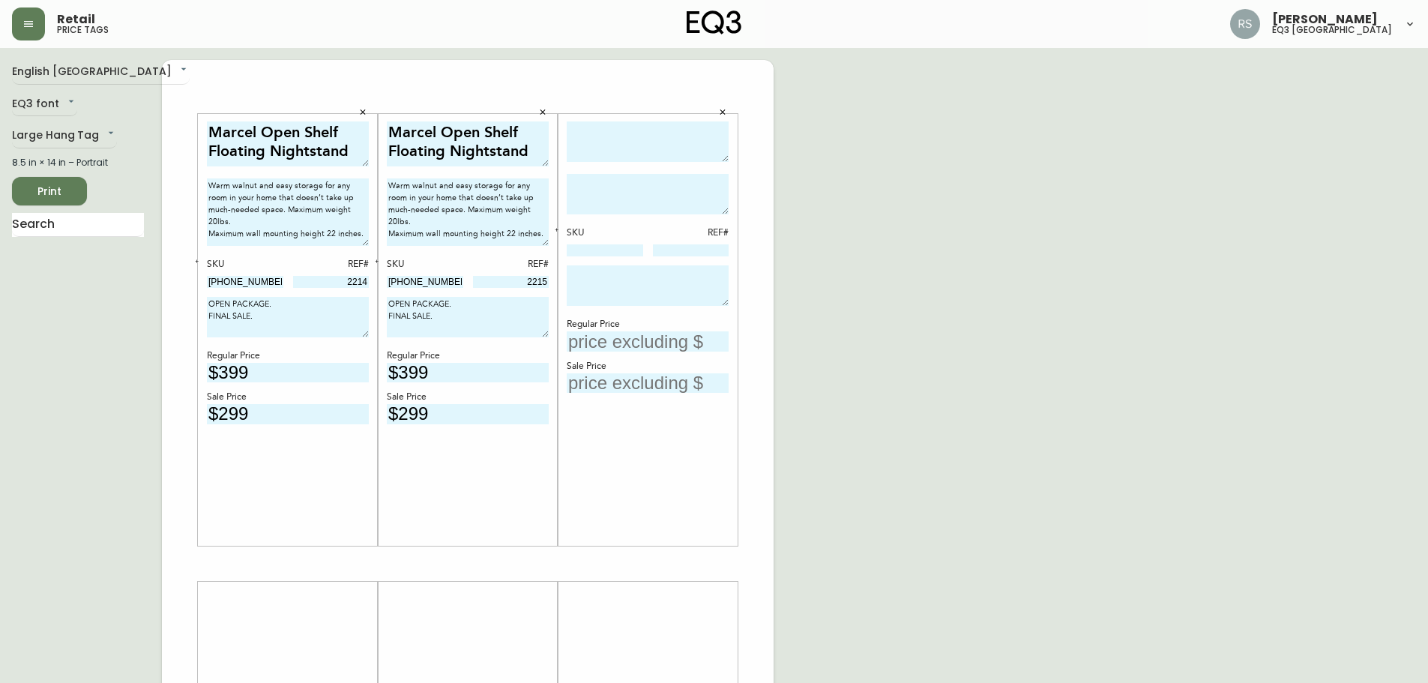
click at [634, 149] on textarea at bounding box center [648, 141] width 162 height 41
paste textarea "[PERSON_NAME] Dining Chair"
type textarea "[PERSON_NAME] Dining Chair"
click at [612, 184] on textarea at bounding box center [648, 194] width 162 height 40
paste textarea "Featuring a solid frame and a paper cord woven seat, the [PERSON_NAME] dining c…"
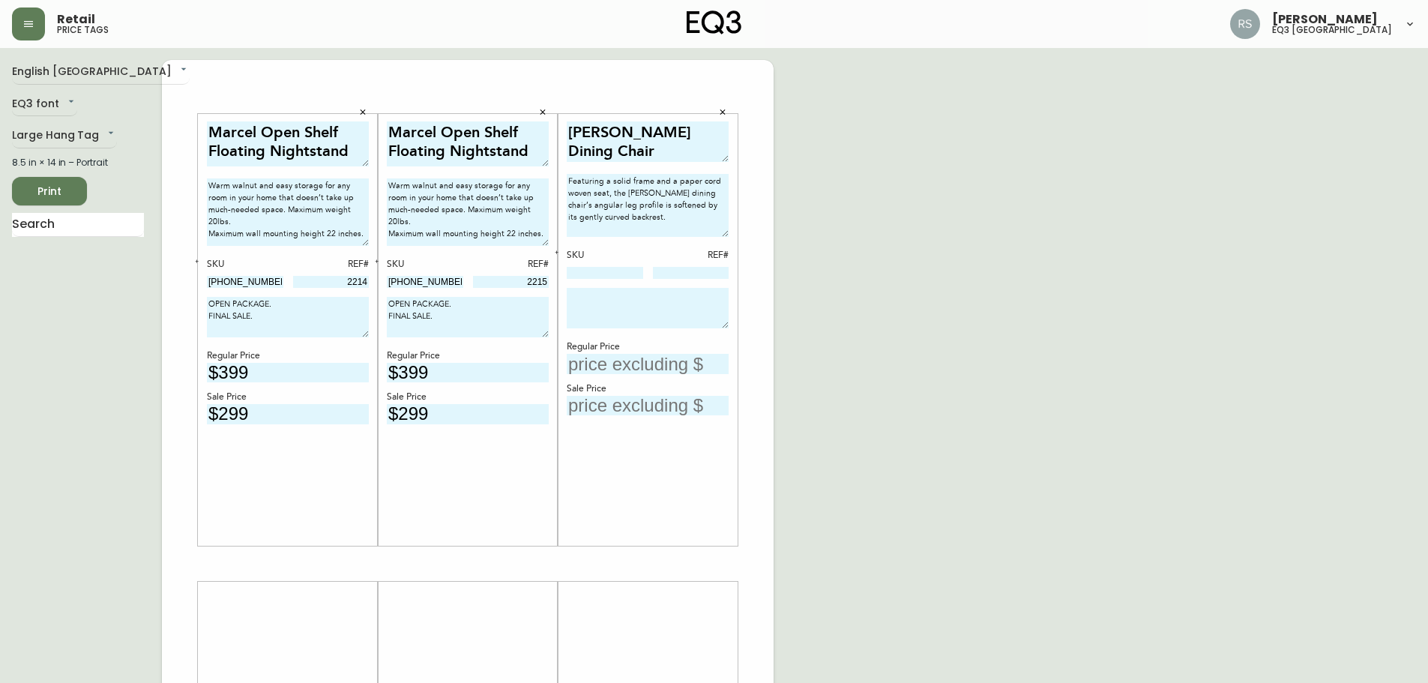
drag, startPoint x: 726, startPoint y: 213, endPoint x: 726, endPoint y: 235, distance: 22.5
click at [726, 235] on textarea "Featuring a solid frame and a paper cord woven seat, the [PERSON_NAME] dining c…" at bounding box center [648, 205] width 162 height 63
type textarea "Featuring a solid frame and a paper cord woven seat, the [PERSON_NAME] dining c…"
click at [924, 251] on div "English [GEOGRAPHIC_DATA] en_CA EQ3 font EQ3 Large Hang Tag large 8.5 in × 14 i…" at bounding box center [714, 564] width 1404 height 1008
drag, startPoint x: 1365, startPoint y: 298, endPoint x: 1319, endPoint y: 296, distance: 46.5
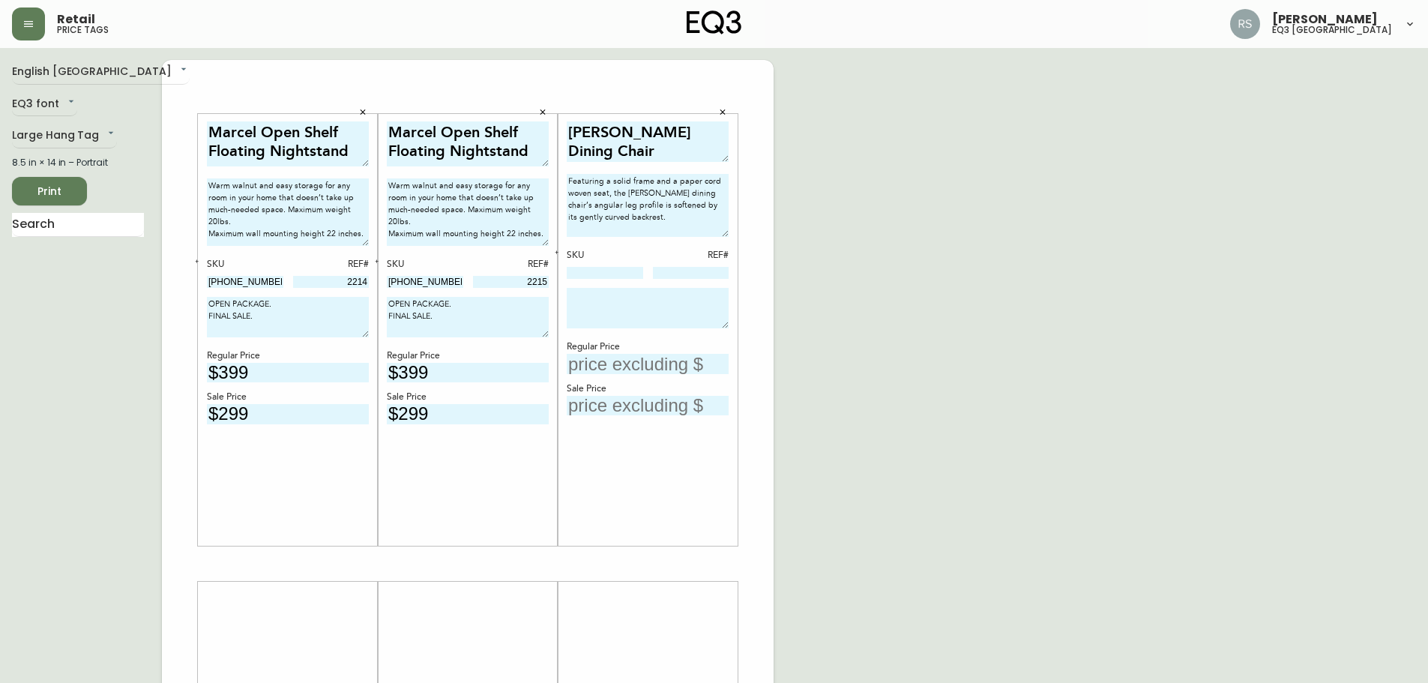
click at [1365, 298] on div "English [GEOGRAPHIC_DATA] en_CA EQ3 font EQ3 Large Hang Tag large 8.5 in × 14 i…" at bounding box center [714, 564] width 1404 height 1008
click at [610, 277] on input at bounding box center [605, 273] width 76 height 12
paste input "[PHONE_NUMBER]"
type input "[PHONE_NUMBER]"
drag, startPoint x: 1355, startPoint y: 264, endPoint x: 1348, endPoint y: 265, distance: 7.5
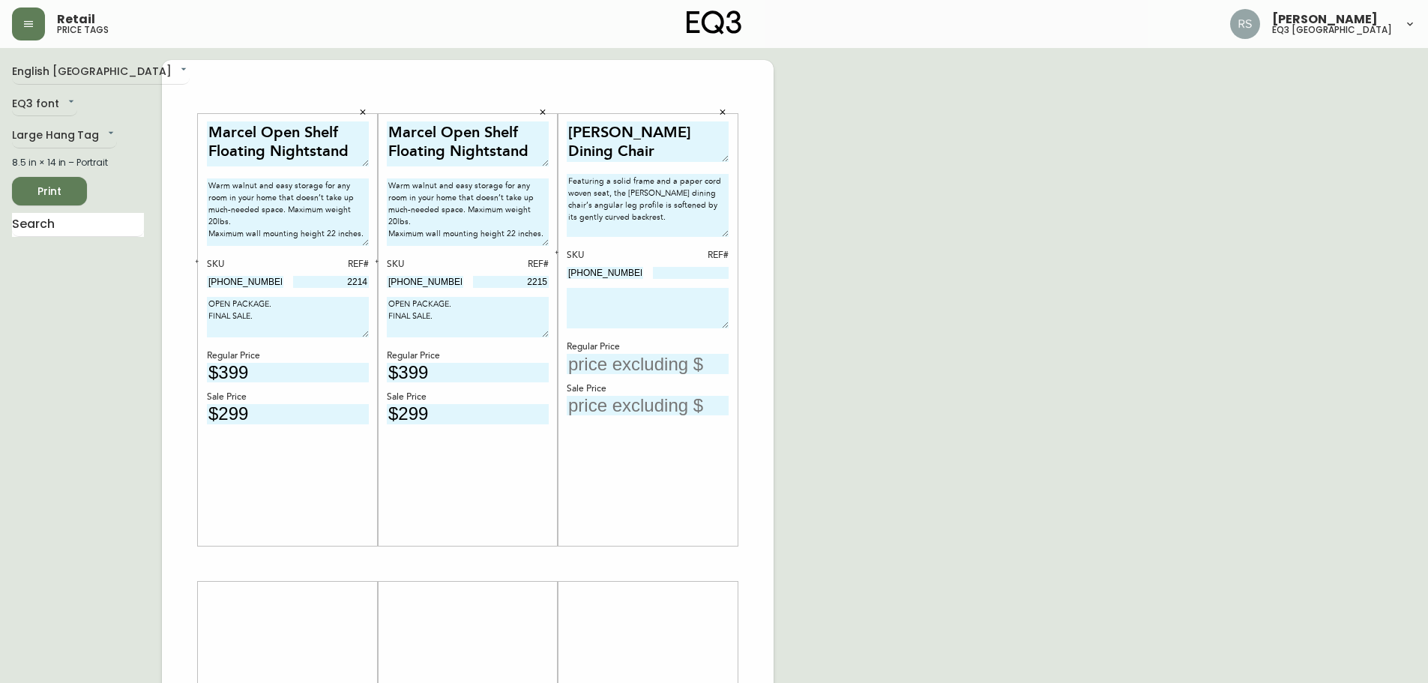
click at [1355, 264] on div "English [GEOGRAPHIC_DATA] en_CA EQ3 font EQ3 Large Hang Tag large 8.5 in × 14 i…" at bounding box center [714, 564] width 1404 height 1008
click at [692, 270] on input at bounding box center [691, 273] width 76 height 12
type input "55"
click at [891, 295] on div "English [GEOGRAPHIC_DATA] en_CA EQ3 font EQ3 Large Hang Tag large 8.5 in × 14 i…" at bounding box center [714, 564] width 1404 height 1008
drag, startPoint x: 1367, startPoint y: 241, endPoint x: 1358, endPoint y: 245, distance: 9.7
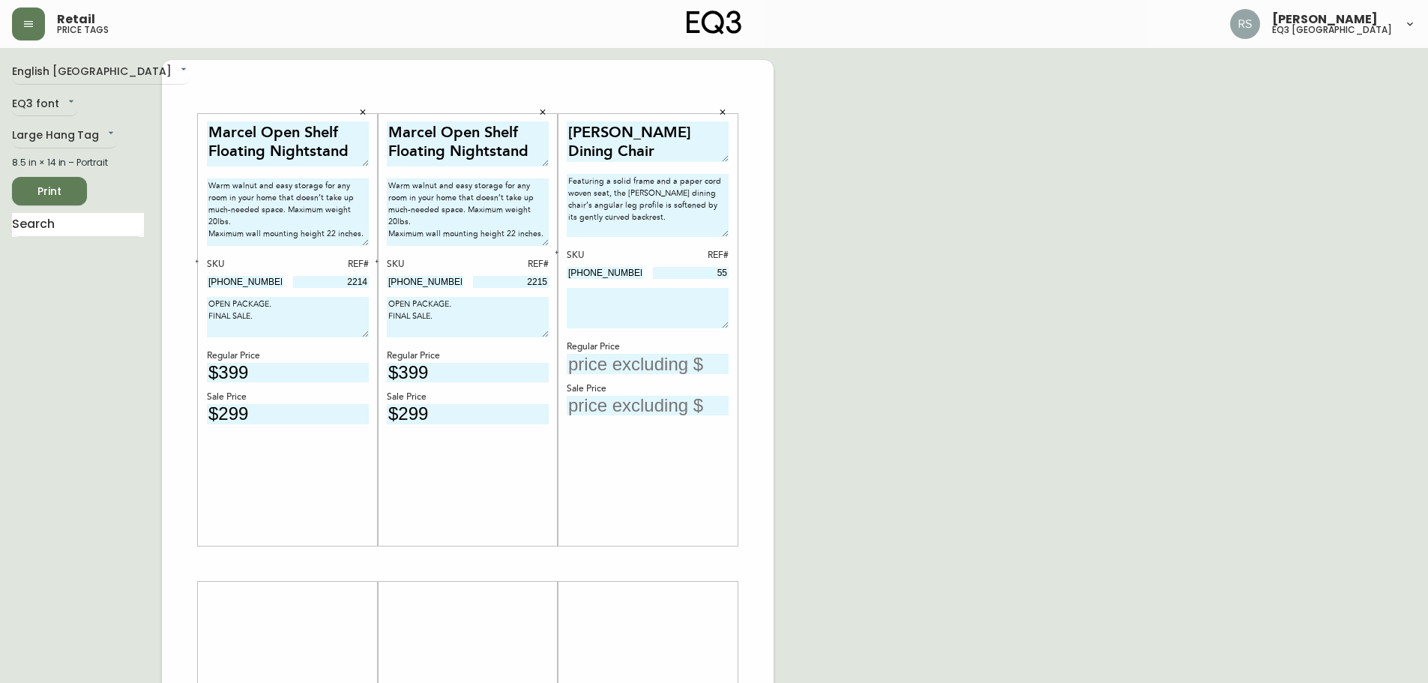
click at [1367, 241] on div "English [GEOGRAPHIC_DATA] en_CA EQ3 font EQ3 Large Hang Tag large 8.5 in × 14 i…" at bounding box center [714, 564] width 1404 height 1008
click at [631, 295] on textarea at bounding box center [648, 308] width 162 height 40
type textarea "OPEN PACKAGE. FINAL SALE."
click at [1039, 448] on div "English [GEOGRAPHIC_DATA] en_CA EQ3 font EQ3 Large Hang Tag large 8.5 in × 14 i…" at bounding box center [714, 564] width 1404 height 1008
click at [628, 377] on div "[PERSON_NAME] Dining Chair Featuring a solid frame and a paper cord woven seat,…" at bounding box center [648, 330] width 162 height 418
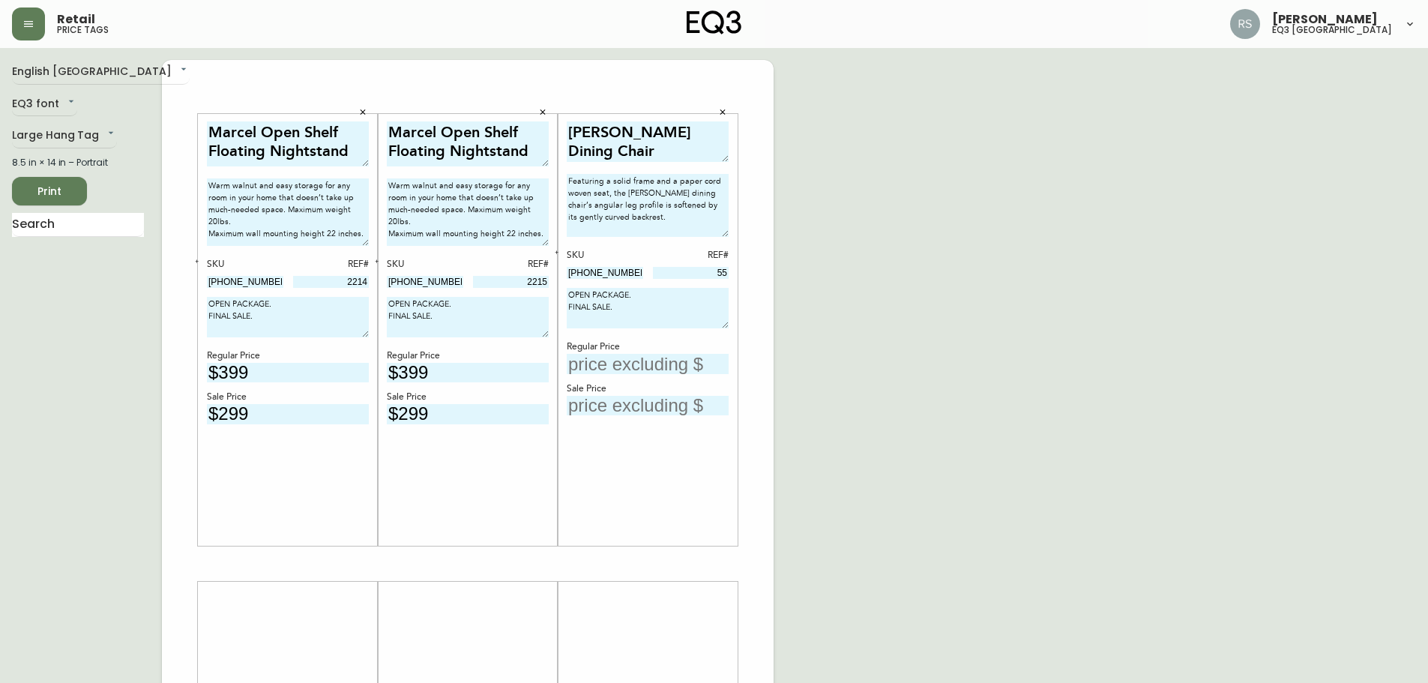
click at [628, 375] on div "[PERSON_NAME] Dining Chair Featuring a solid frame and a paper cord woven seat,…" at bounding box center [648, 330] width 162 height 418
click at [628, 373] on input "text" at bounding box center [648, 364] width 162 height 20
type input "$399"
click at [613, 406] on input "text" at bounding box center [648, 406] width 162 height 20
type input "$279"
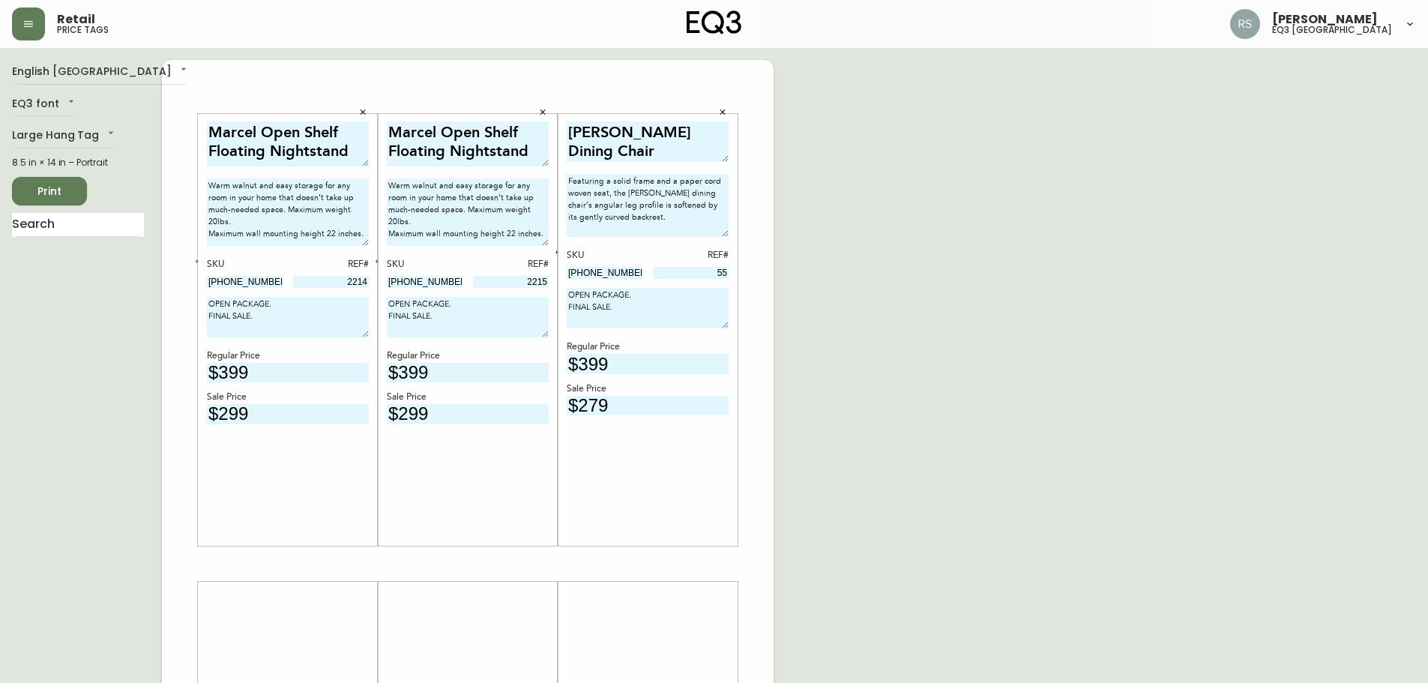
click at [977, 356] on div "English [GEOGRAPHIC_DATA] en_CA EQ3 font EQ3 Large Hang Tag large 8.5 in × 14 i…" at bounding box center [714, 564] width 1404 height 1008
click at [47, 194] on span "Print" at bounding box center [49, 191] width 51 height 19
